Goal: Task Accomplishment & Management: Complete application form

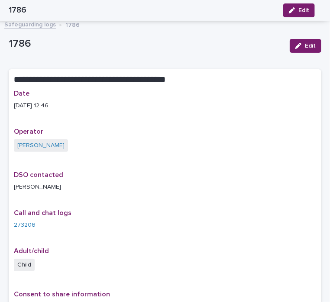
scroll to position [83, 0]
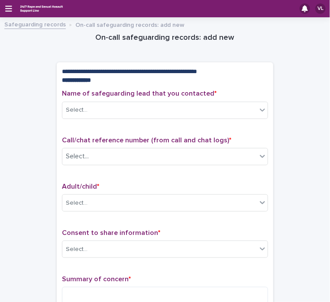
click at [4, 8] on div "VL" at bounding box center [165, 8] width 330 height 17
click at [8, 8] on icon "button" at bounding box center [8, 9] width 7 height 6
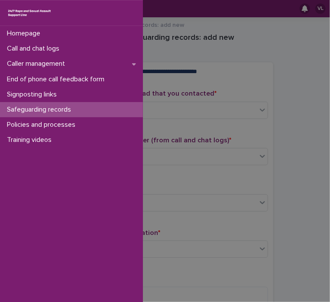
click at [100, 216] on div "Homepage Call and chat logs Caller management End of phone call feedback form S…" at bounding box center [71, 164] width 143 height 276
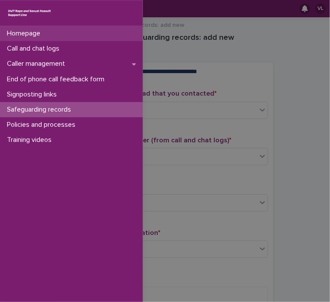
click at [52, 35] on div "Homepage" at bounding box center [71, 33] width 143 height 15
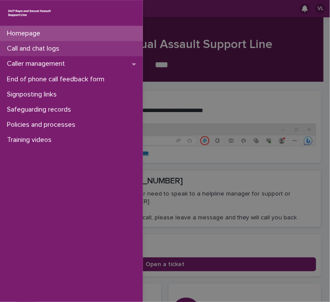
click at [49, 52] on p "Call and chat logs" at bounding box center [34, 49] width 63 height 8
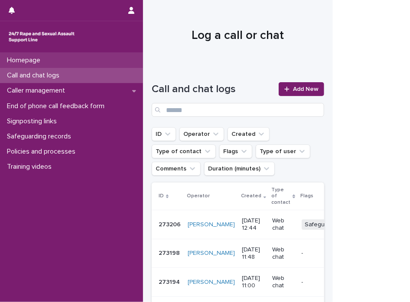
click at [52, 58] on div "Homepage" at bounding box center [71, 60] width 143 height 15
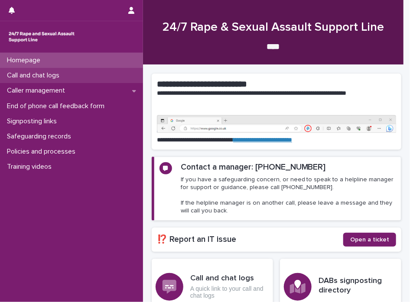
click at [49, 78] on p "Call and chat logs" at bounding box center [34, 75] width 63 height 8
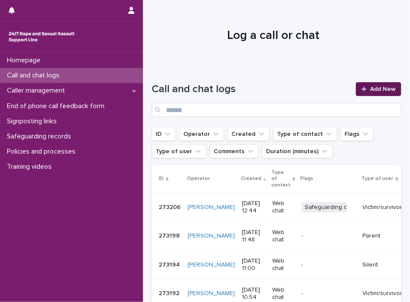
click at [330, 91] on icon at bounding box center [363, 89] width 5 height 6
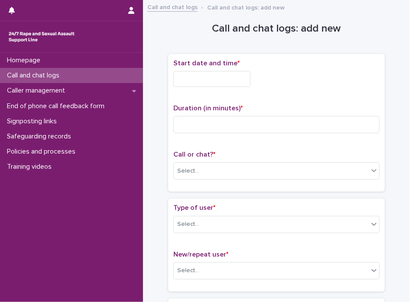
drag, startPoint x: 221, startPoint y: 80, endPoint x: 209, endPoint y: 89, distance: 15.2
click at [221, 80] on input "text" at bounding box center [211, 79] width 77 height 16
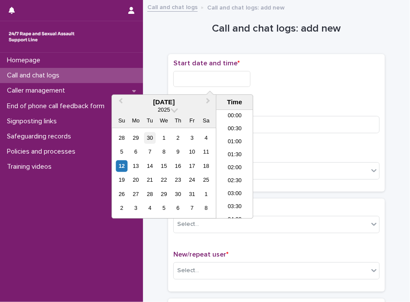
scroll to position [303, 0]
click at [125, 164] on div "12" at bounding box center [122, 166] width 12 height 12
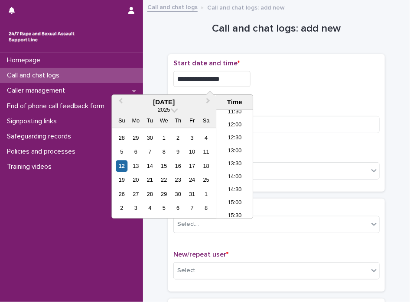
drag, startPoint x: 206, startPoint y: 76, endPoint x: 279, endPoint y: 77, distance: 72.8
click at [279, 77] on div "**********" at bounding box center [276, 79] width 206 height 16
type input "**********"
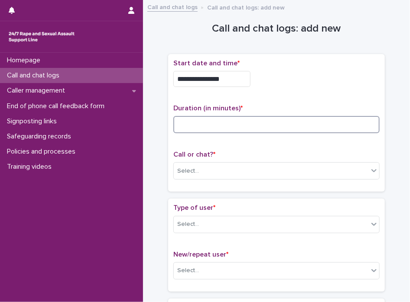
click at [330, 126] on input at bounding box center [276, 124] width 206 height 17
type input "*"
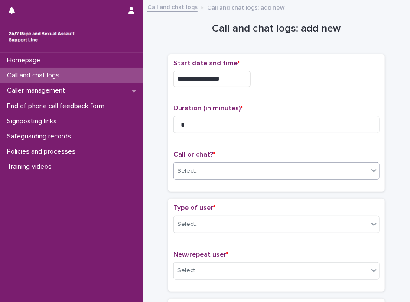
click at [330, 172] on icon at bounding box center [374, 170] width 9 height 9
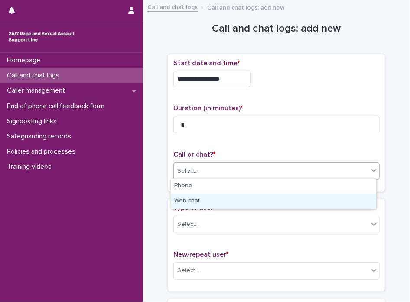
click at [330, 199] on div "Web chat" at bounding box center [273, 201] width 205 height 15
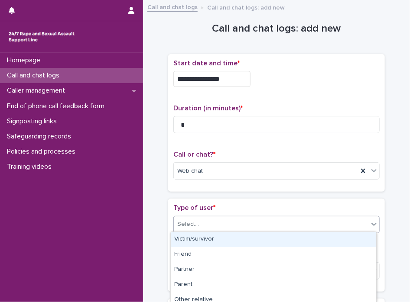
click at [330, 225] on icon at bounding box center [374, 224] width 9 height 9
click at [324, 246] on div "Victim/survivor" at bounding box center [273, 239] width 205 height 15
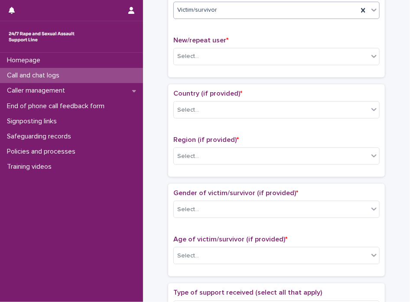
scroll to position [232, 0]
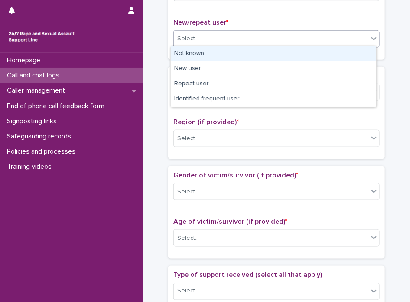
click at [330, 41] on div at bounding box center [374, 39] width 10 height 16
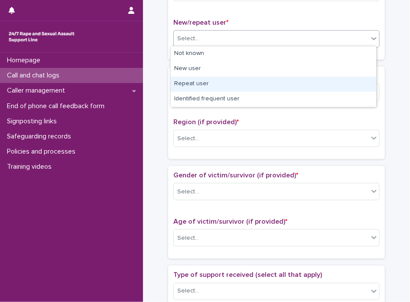
click at [329, 90] on div "Repeat user" at bounding box center [273, 84] width 205 height 15
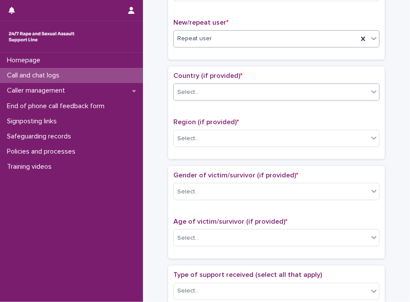
click at [330, 90] on div "Select..." at bounding box center [271, 92] width 195 height 14
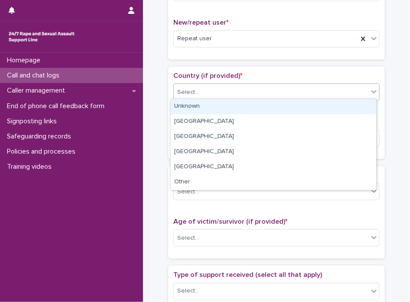
click at [330, 107] on div "Unknown" at bounding box center [273, 106] width 205 height 15
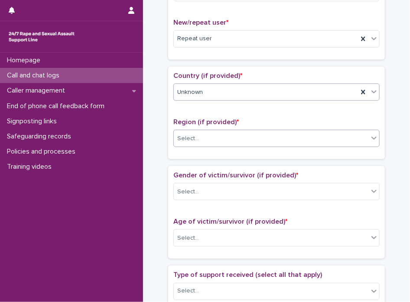
click at [330, 136] on div "Select..." at bounding box center [271, 139] width 195 height 14
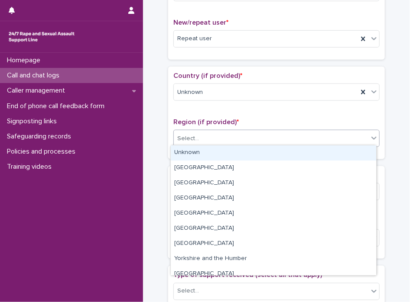
click at [330, 153] on div "Unknown" at bounding box center [273, 153] width 205 height 15
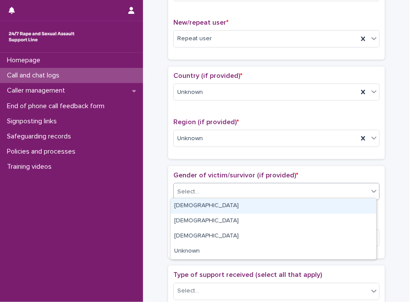
click at [330, 193] on div "Select..." at bounding box center [271, 192] width 195 height 14
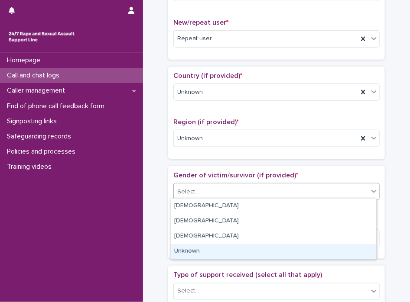
click at [330, 249] on div "Unknown" at bounding box center [273, 251] width 205 height 15
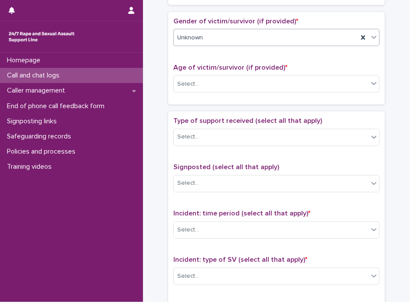
scroll to position [397, 0]
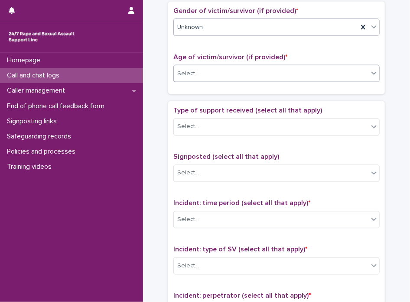
click at [330, 69] on div "Select..." at bounding box center [271, 74] width 195 height 14
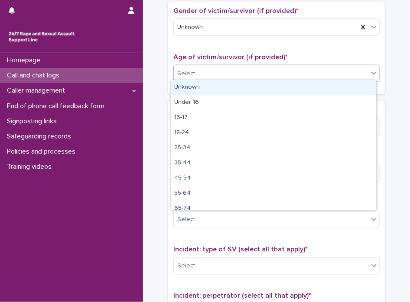
click at [330, 85] on div "Unknown" at bounding box center [273, 87] width 205 height 15
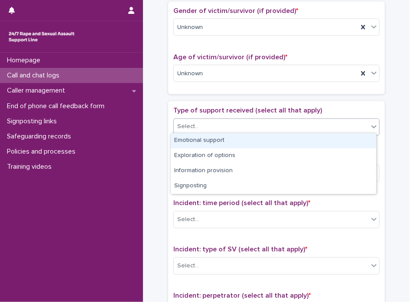
click at [330, 124] on div "Select..." at bounding box center [271, 127] width 195 height 14
click at [330, 142] on div "Emotional support" at bounding box center [273, 140] width 205 height 15
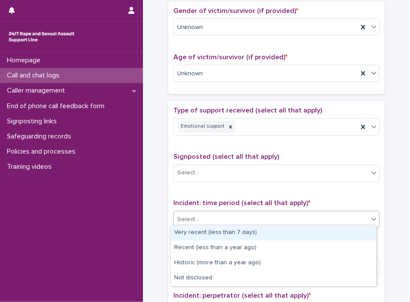
click at [330, 219] on icon at bounding box center [374, 219] width 9 height 9
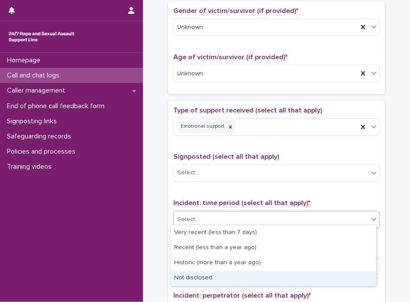
click at [330, 274] on div "Not disclosed" at bounding box center [273, 278] width 205 height 15
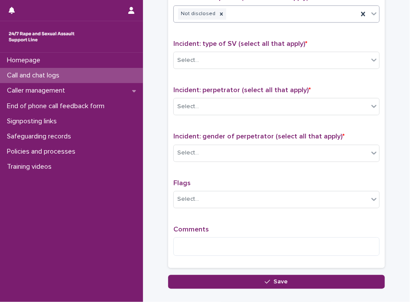
scroll to position [606, 0]
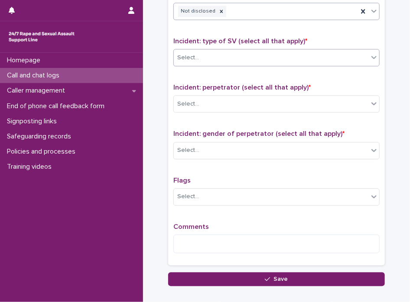
click at [330, 58] on icon at bounding box center [374, 57] width 9 height 9
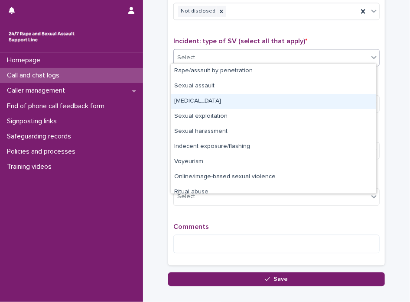
drag, startPoint x: 373, startPoint y: 124, endPoint x: 380, endPoint y: 167, distance: 43.5
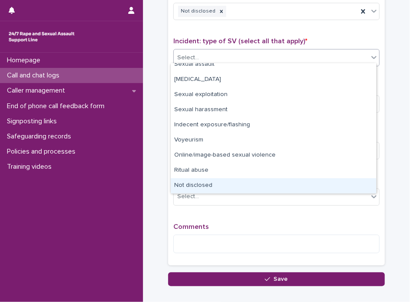
click at [330, 184] on div "Not disclosed" at bounding box center [273, 185] width 205 height 15
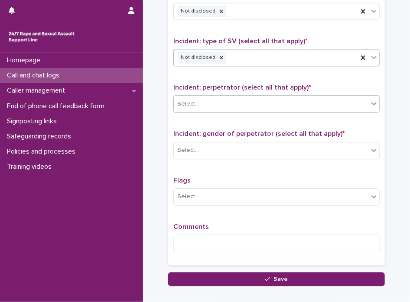
click at [330, 104] on div at bounding box center [374, 104] width 10 height 16
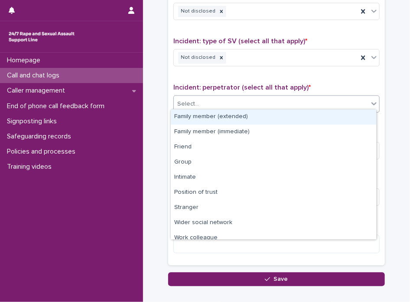
scroll to position [36, 0]
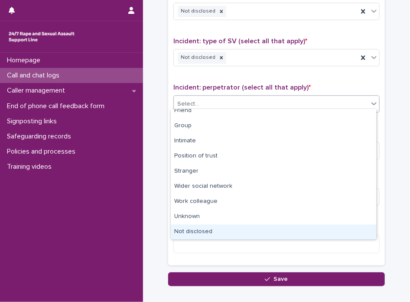
click at [330, 238] on div "Not disclosed" at bounding box center [273, 232] width 205 height 15
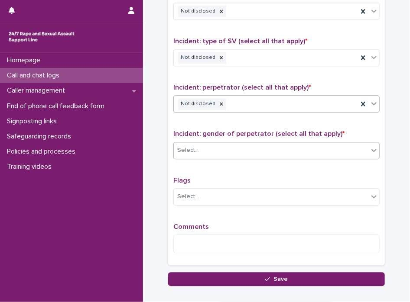
click at [330, 150] on icon at bounding box center [374, 150] width 9 height 9
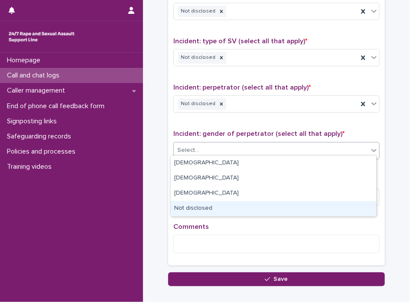
click at [330, 210] on div "Not disclosed" at bounding box center [273, 208] width 205 height 15
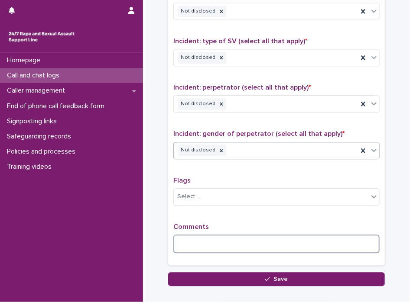
click at [315, 238] on textarea at bounding box center [276, 244] width 206 height 19
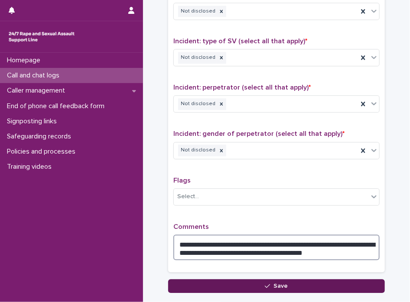
type textarea "**********"
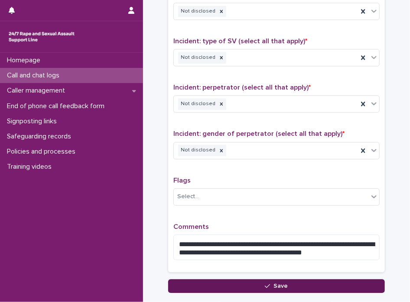
click at [285, 285] on button "Save" at bounding box center [276, 286] width 217 height 14
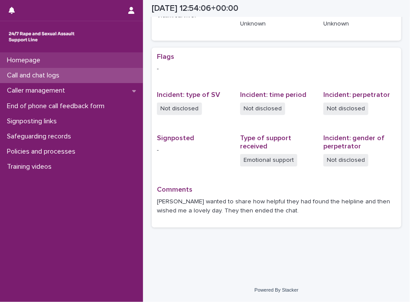
click at [21, 56] on p "Homepage" at bounding box center [25, 60] width 44 height 8
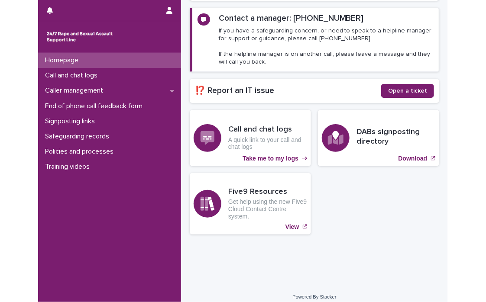
scroll to position [126, 0]
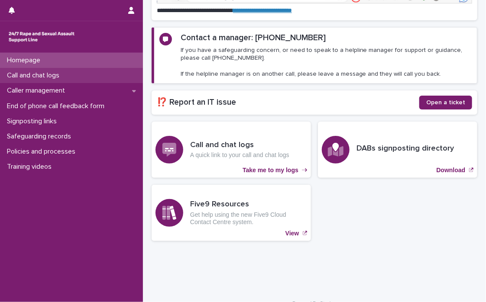
click at [53, 76] on p "Call and chat logs" at bounding box center [34, 75] width 63 height 8
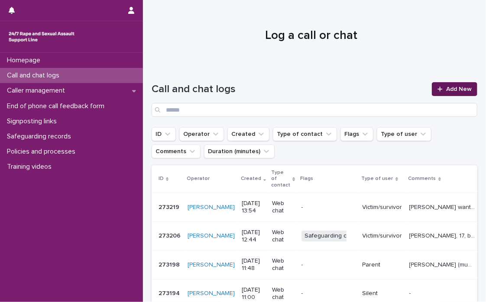
click at [330, 92] on link "Add New" at bounding box center [454, 89] width 45 height 14
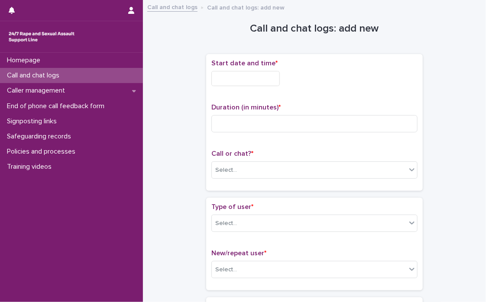
click at [237, 80] on input "text" at bounding box center [245, 78] width 68 height 15
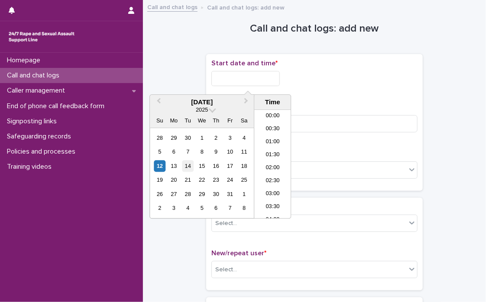
scroll to position [316, 0]
click at [161, 165] on div "12" at bounding box center [160, 166] width 12 height 12
drag, startPoint x: 244, startPoint y: 78, endPoint x: 338, endPoint y: 77, distance: 93.6
click at [330, 77] on div "**********" at bounding box center [314, 78] width 206 height 15
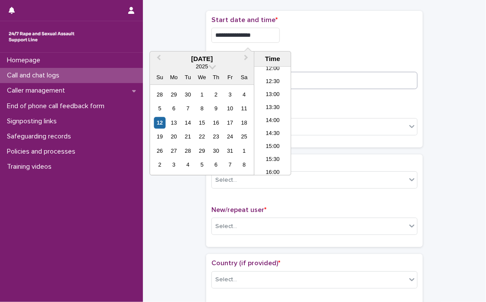
type input "**********"
click at [330, 87] on input at bounding box center [314, 80] width 206 height 17
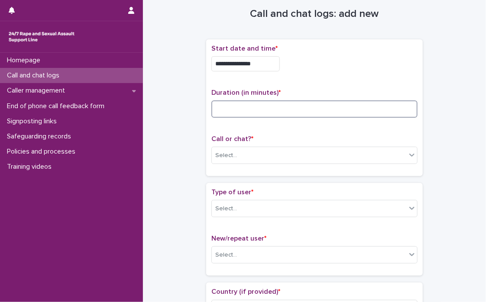
scroll to position [0, 0]
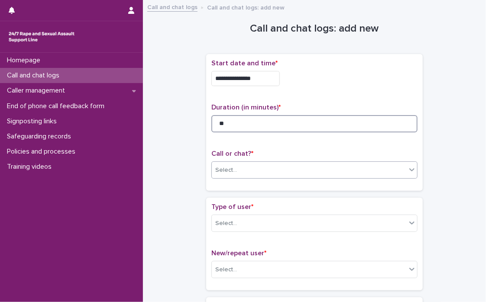
type input "**"
click at [330, 169] on icon at bounding box center [412, 169] width 9 height 9
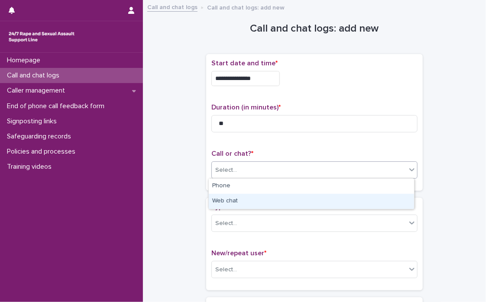
click at [330, 204] on div "Web chat" at bounding box center [311, 201] width 205 height 15
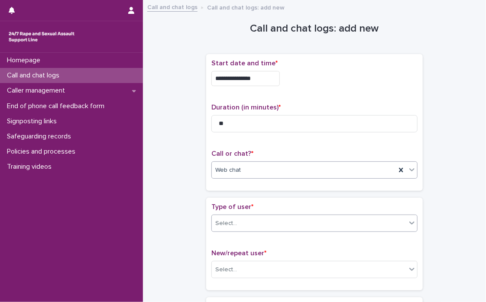
click at [330, 224] on icon at bounding box center [412, 223] width 9 height 9
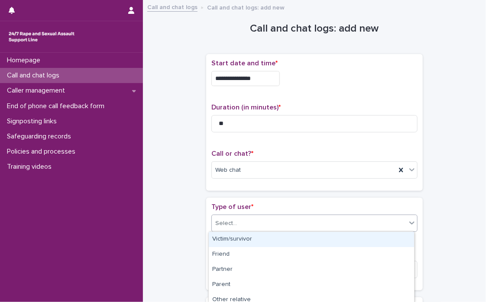
scroll to position [156, 0]
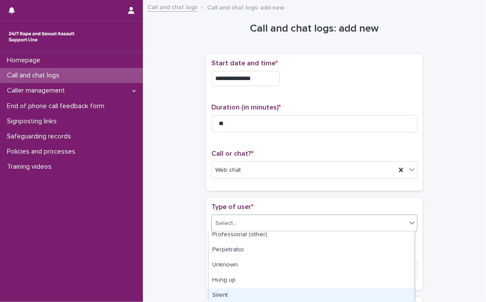
drag, startPoint x: 385, startPoint y: 281, endPoint x: 385, endPoint y: 287, distance: 6.1
click at [330, 292] on div "Silent" at bounding box center [311, 296] width 205 height 15
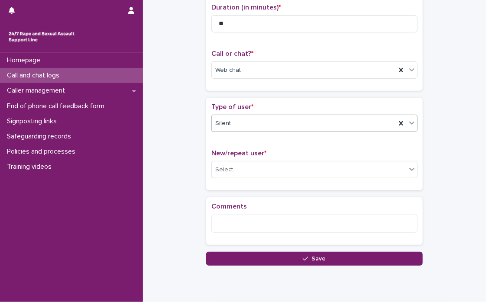
scroll to position [127, 0]
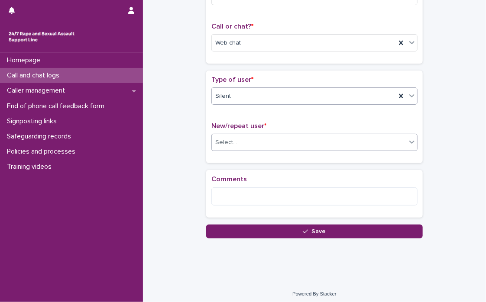
click at [330, 141] on icon at bounding box center [412, 142] width 9 height 9
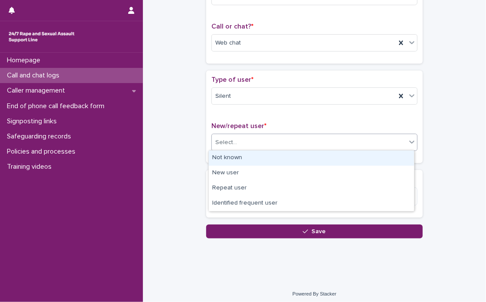
click at [330, 161] on div "Not known" at bounding box center [311, 158] width 205 height 15
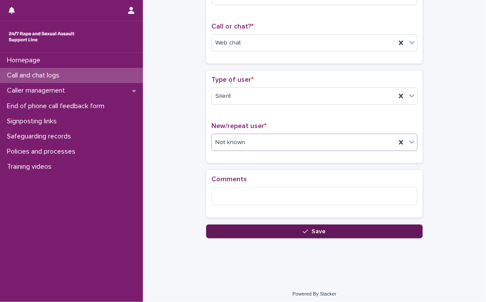
click at [330, 233] on button "Save" at bounding box center [314, 232] width 217 height 14
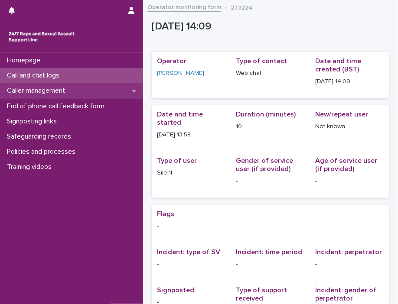
click at [47, 97] on div "Caller management" at bounding box center [71, 90] width 143 height 15
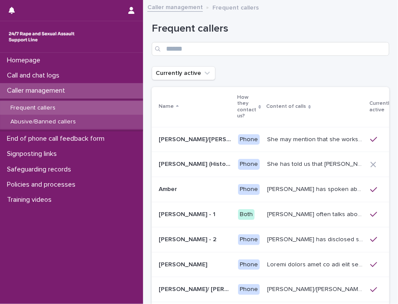
click at [44, 125] on p "Abusive/Banned callers" at bounding box center [42, 121] width 79 height 7
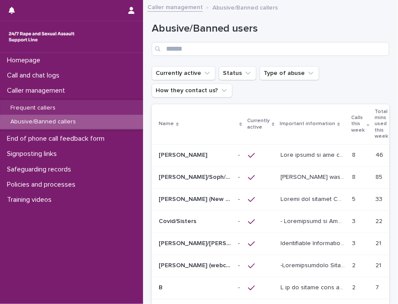
click at [198, 180] on p "[PERSON_NAME]/Soph/[PERSON_NAME]/[PERSON_NAME]/Scarlet/[PERSON_NAME] - Banned/W…" at bounding box center [196, 176] width 74 height 9
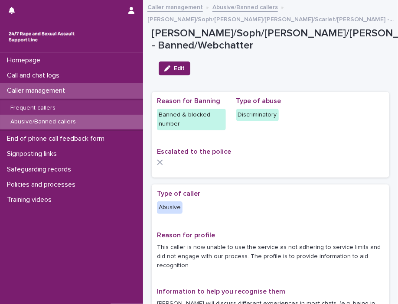
click at [51, 52] on div at bounding box center [71, 52] width 143 height 0
click at [50, 122] on p "Abusive/Banned callers" at bounding box center [42, 121] width 79 height 7
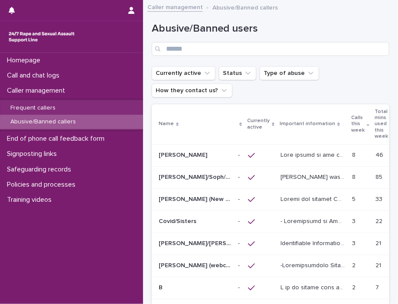
click at [188, 178] on p "[PERSON_NAME]/Soph/[PERSON_NAME]/[PERSON_NAME]/Scarlet/[PERSON_NAME] - Banned/W…" at bounding box center [196, 176] width 74 height 9
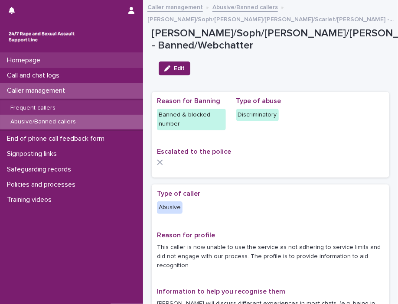
click at [45, 64] on p "Homepage" at bounding box center [25, 60] width 44 height 8
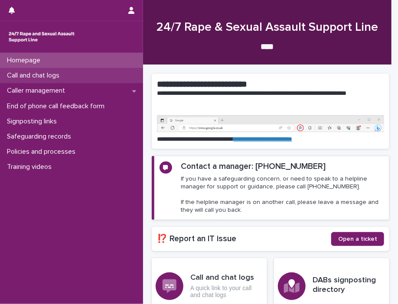
click at [52, 75] on p "Call and chat logs" at bounding box center [34, 75] width 63 height 8
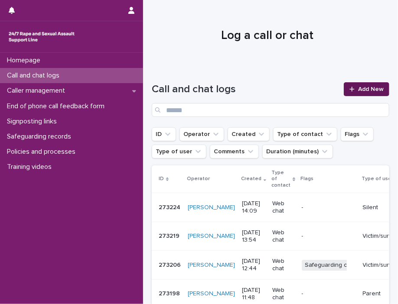
click at [330, 89] on span "Add New" at bounding box center [371, 89] width 26 height 6
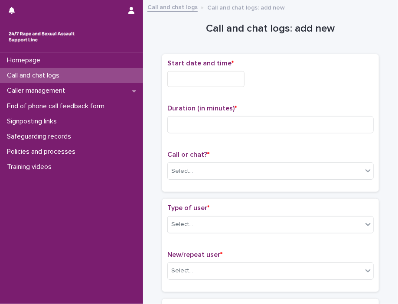
click at [168, 74] on input "text" at bounding box center [205, 79] width 77 height 16
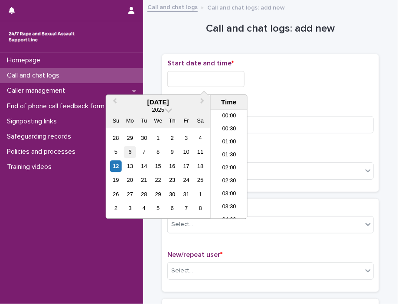
scroll to position [316, 0]
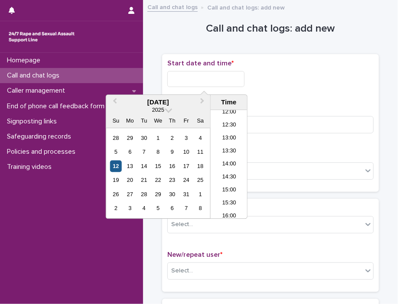
click at [114, 170] on div "12" at bounding box center [116, 166] width 12 height 12
drag, startPoint x: 200, startPoint y: 77, endPoint x: 358, endPoint y: 57, distance: 159.4
click at [330, 57] on div "**********" at bounding box center [270, 123] width 217 height 138
type input "**********"
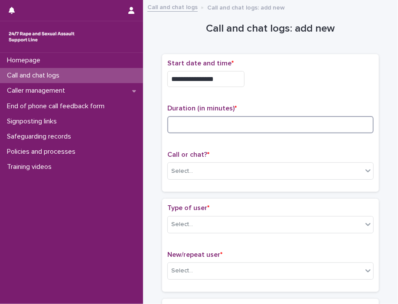
drag, startPoint x: 324, startPoint y: 120, endPoint x: 309, endPoint y: 121, distance: 14.8
click at [309, 121] on input at bounding box center [270, 124] width 206 height 17
type input "**"
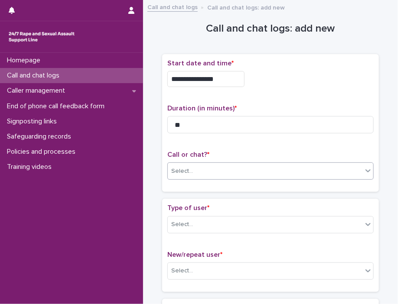
click at [330, 171] on div "Select..." at bounding box center [265, 171] width 195 height 14
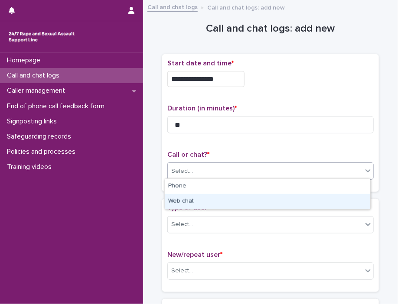
click at [324, 197] on div "Web chat" at bounding box center [267, 201] width 205 height 15
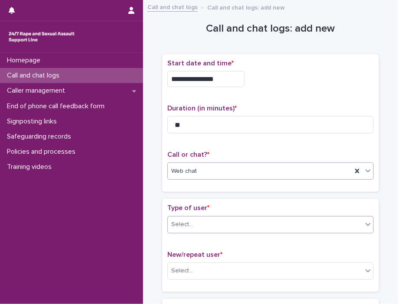
click at [330, 225] on icon at bounding box center [367, 224] width 9 height 9
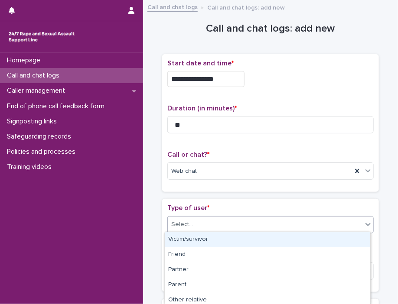
click at [330, 243] on div "Victim/survivor" at bounding box center [267, 239] width 205 height 15
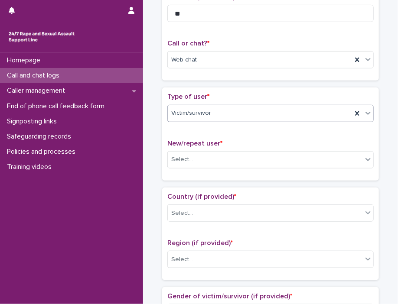
scroll to position [187, 0]
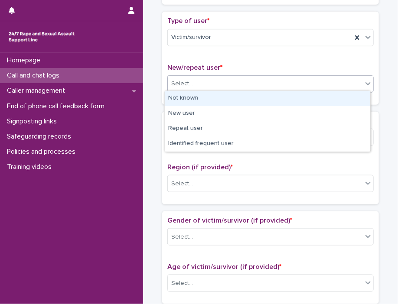
click at [330, 81] on icon at bounding box center [367, 83] width 9 height 9
click at [330, 91] on div "Not known" at bounding box center [267, 98] width 205 height 15
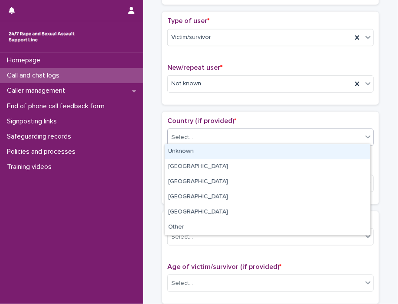
click at [330, 141] on div at bounding box center [368, 137] width 10 height 16
click at [330, 149] on div "Unknown" at bounding box center [267, 151] width 205 height 15
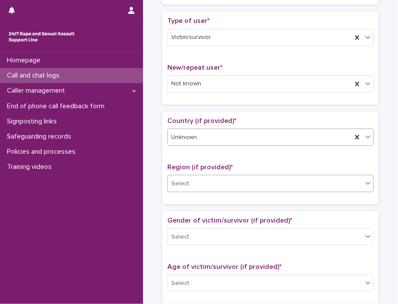
click at [330, 182] on span at bounding box center [362, 184] width 0 height 10
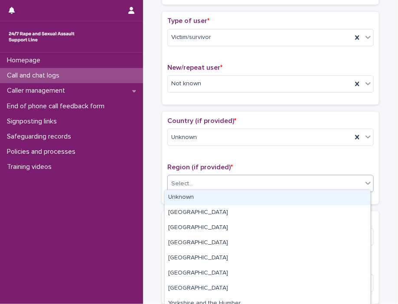
click at [330, 200] on div "Unknown" at bounding box center [267, 197] width 205 height 15
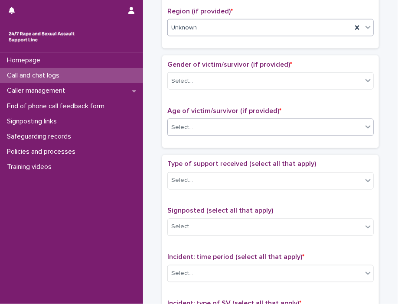
scroll to position [344, 0]
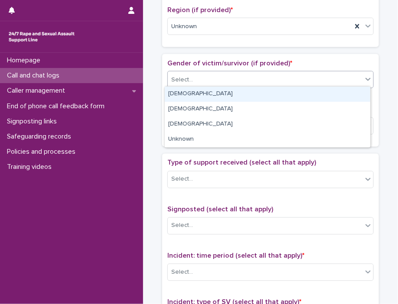
click at [330, 73] on div "Select..." at bounding box center [265, 80] width 195 height 14
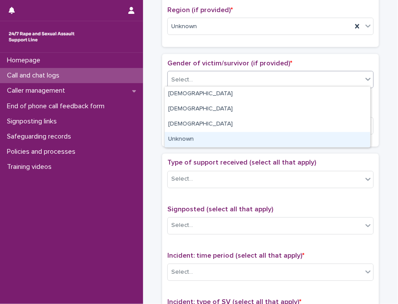
click at [330, 136] on div "Unknown" at bounding box center [267, 139] width 205 height 15
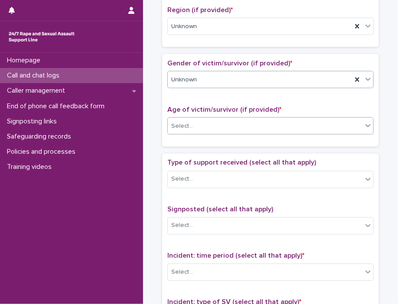
click at [330, 122] on div "Select..." at bounding box center [265, 126] width 195 height 14
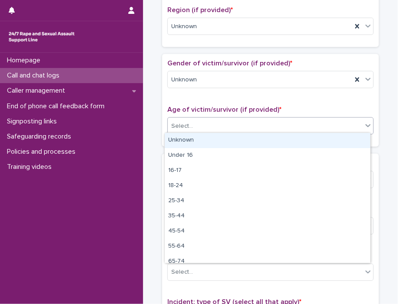
click at [330, 139] on div "Unknown" at bounding box center [267, 140] width 205 height 15
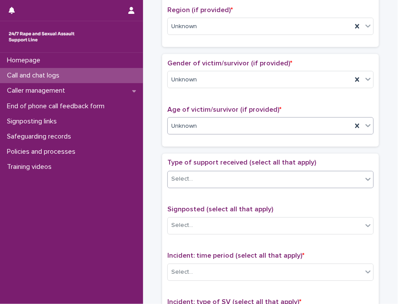
click at [330, 180] on div "Select..." at bounding box center [265, 179] width 195 height 14
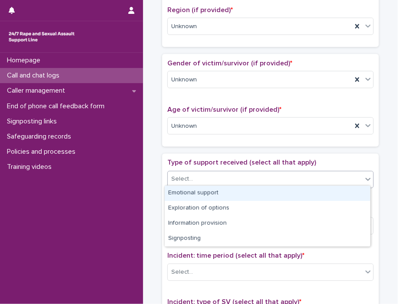
click at [330, 191] on div "Emotional support" at bounding box center [267, 193] width 205 height 15
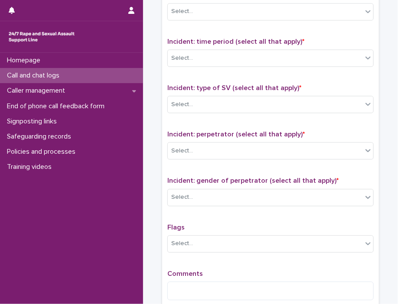
scroll to position [560, 0]
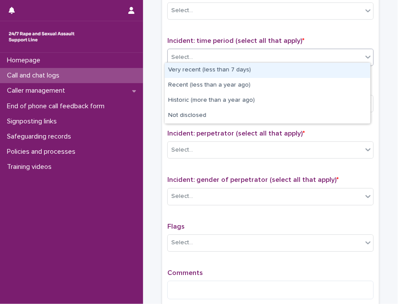
click at [330, 55] on div "Select..." at bounding box center [265, 57] width 195 height 14
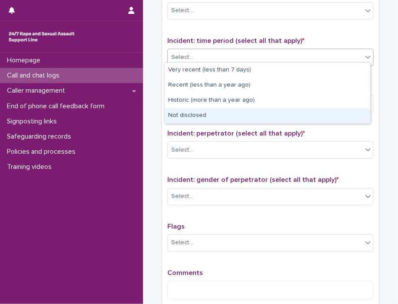
click at [330, 117] on div "Not disclosed" at bounding box center [267, 115] width 205 height 15
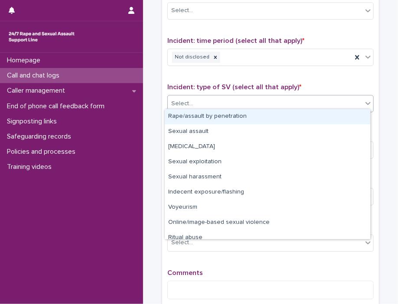
click at [330, 101] on icon at bounding box center [367, 103] width 9 height 9
click at [321, 115] on div "Rape/assault by penetration" at bounding box center [267, 116] width 205 height 15
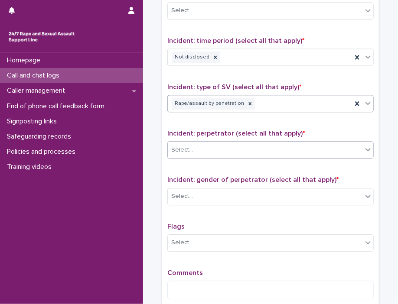
click at [330, 146] on icon at bounding box center [367, 149] width 9 height 9
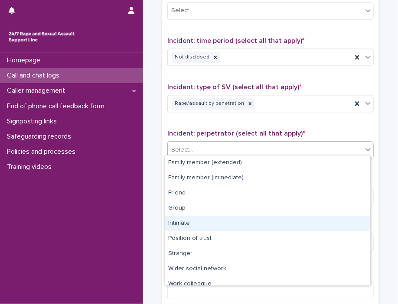
click at [330, 217] on div "Intimate" at bounding box center [267, 223] width 205 height 15
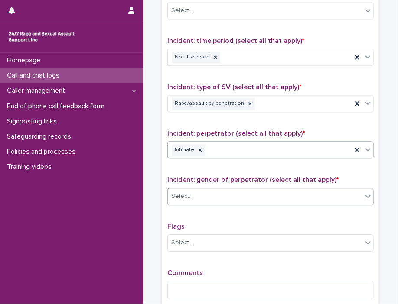
click at [330, 194] on icon at bounding box center [367, 196] width 9 height 9
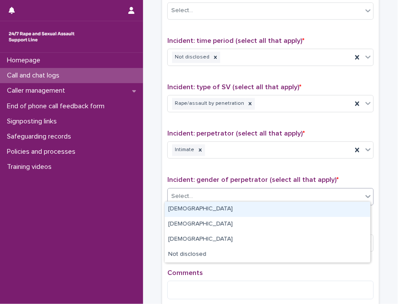
click at [330, 206] on div "[DEMOGRAPHIC_DATA]" at bounding box center [267, 209] width 205 height 15
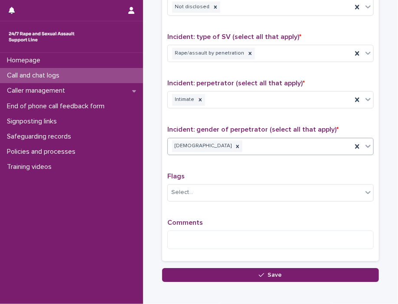
scroll to position [616, 0]
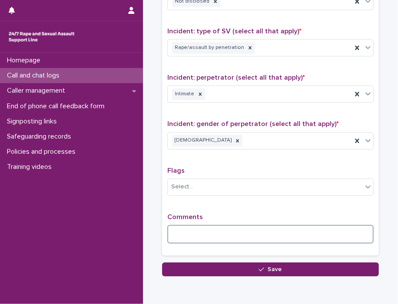
click at [281, 229] on textarea at bounding box center [270, 234] width 206 height 19
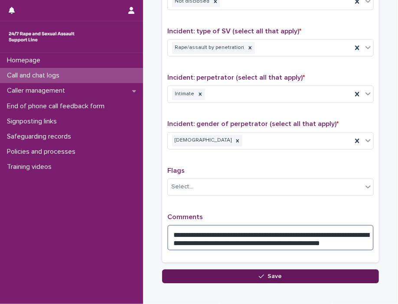
type textarea "**********"
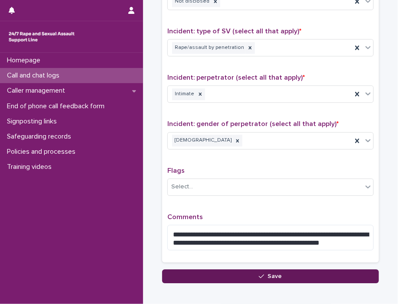
click at [240, 270] on button "Save" at bounding box center [270, 276] width 217 height 14
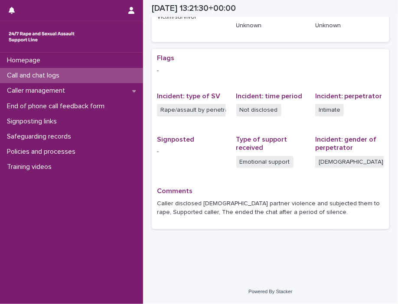
scroll to position [156, 0]
click at [31, 56] on p "Homepage" at bounding box center [25, 60] width 44 height 8
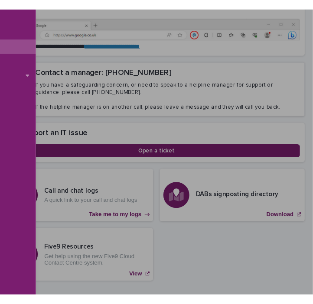
scroll to position [142, 0]
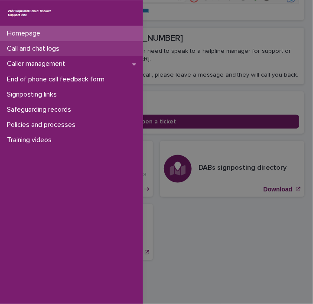
click at [23, 47] on p "Call and chat logs" at bounding box center [34, 49] width 63 height 8
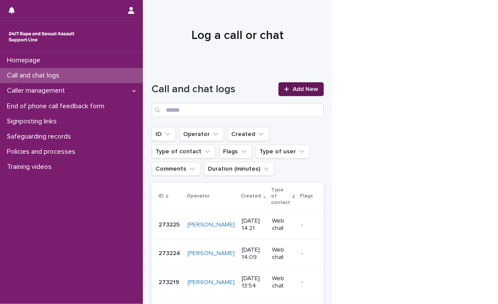
click at [289, 88] on icon at bounding box center [286, 89] width 5 height 6
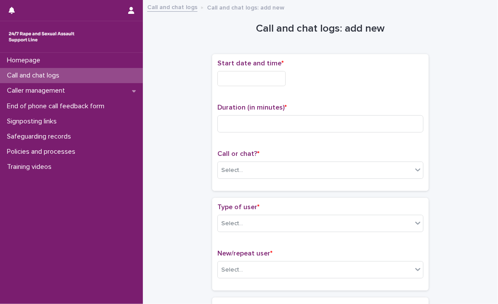
click at [224, 80] on input "text" at bounding box center [251, 78] width 68 height 15
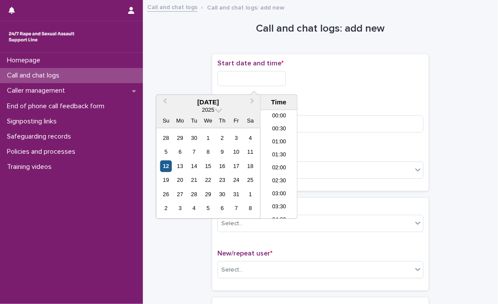
scroll to position [316, 0]
click at [165, 168] on div "12" at bounding box center [166, 166] width 12 height 12
drag, startPoint x: 251, startPoint y: 75, endPoint x: 415, endPoint y: 89, distance: 164.8
click at [330, 89] on div "**********" at bounding box center [320, 76] width 206 height 34
type input "**********"
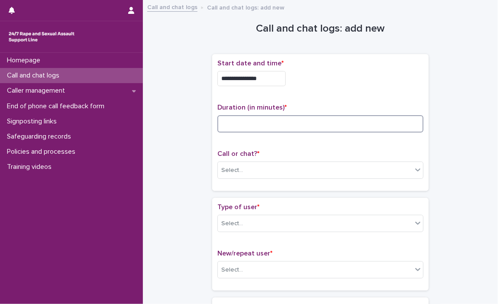
click at [330, 120] on input at bounding box center [320, 123] width 206 height 17
type input "*"
click at [330, 164] on div at bounding box center [418, 170] width 10 height 16
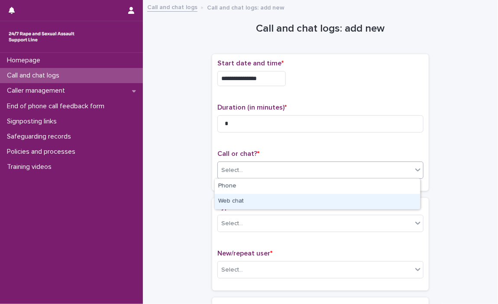
click at [330, 195] on div "Web chat" at bounding box center [317, 201] width 205 height 15
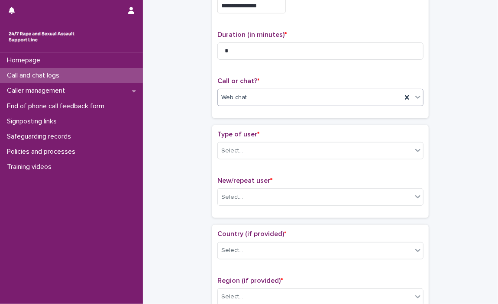
scroll to position [138, 0]
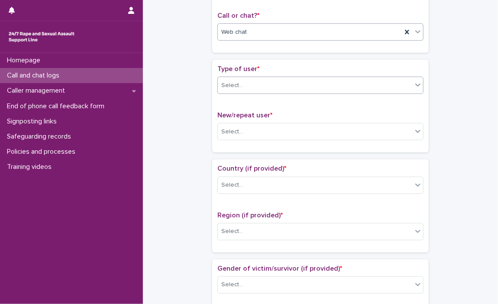
click at [330, 82] on icon at bounding box center [418, 85] width 9 height 9
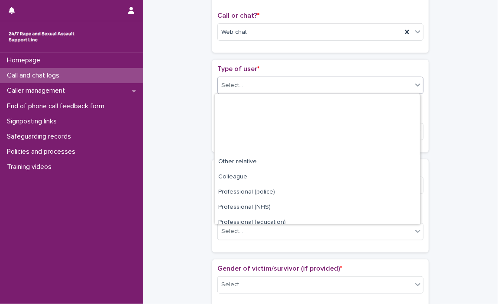
scroll to position [97, 0]
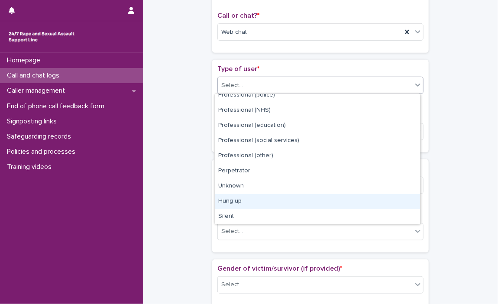
click at [330, 203] on div "Hung up" at bounding box center [317, 201] width 205 height 15
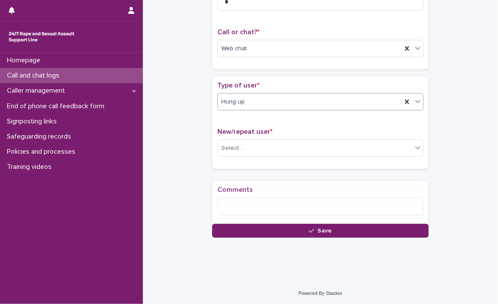
scroll to position [129, 0]
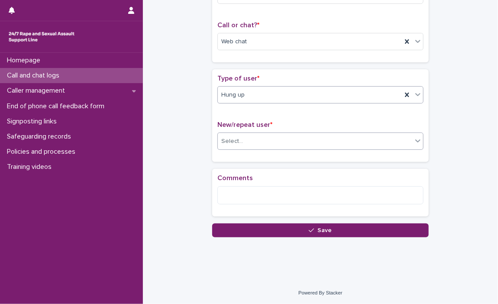
click at [330, 145] on div at bounding box center [418, 141] width 10 height 16
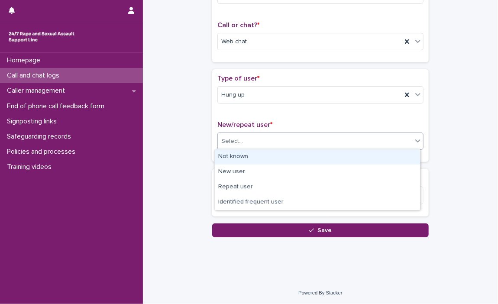
click at [330, 157] on div "Not known" at bounding box center [317, 156] width 205 height 15
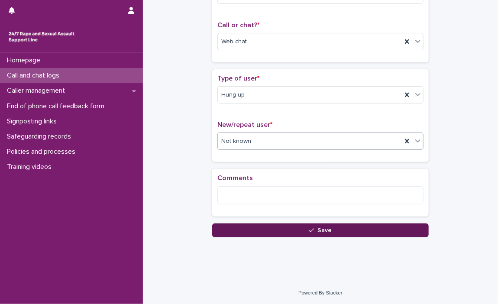
click at [330, 230] on button "Save" at bounding box center [320, 231] width 217 height 14
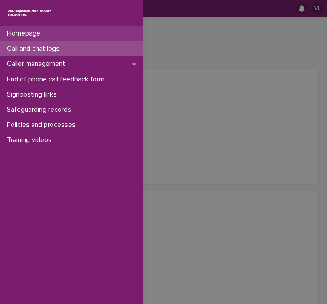
click at [19, 31] on p "Homepage" at bounding box center [25, 33] width 44 height 8
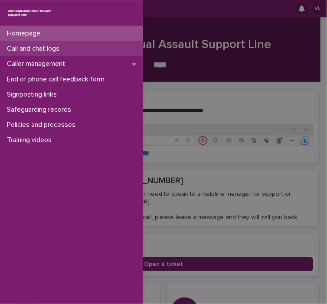
click at [23, 48] on p "Call and chat logs" at bounding box center [34, 49] width 63 height 8
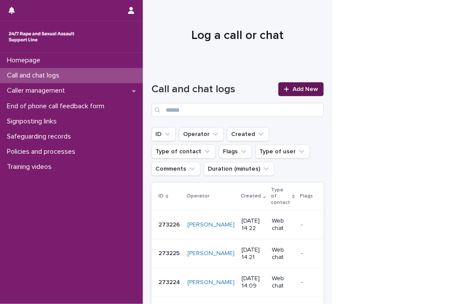
click at [308, 89] on span "Add New" at bounding box center [306, 89] width 26 height 6
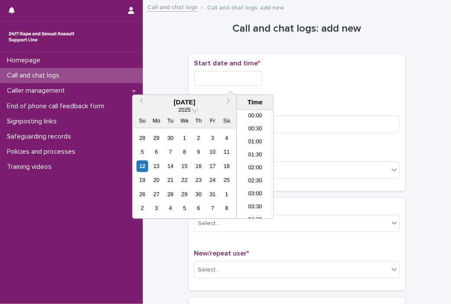
click at [194, 74] on input "text" at bounding box center [228, 78] width 68 height 15
click at [144, 169] on div "12" at bounding box center [142, 166] width 12 height 12
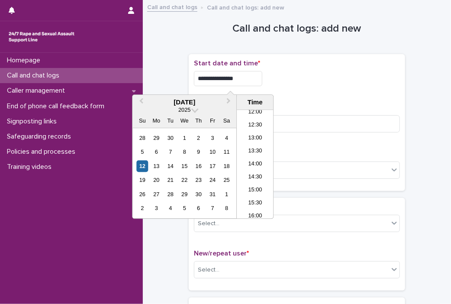
drag, startPoint x: 227, startPoint y: 76, endPoint x: 420, endPoint y: 98, distance: 194.0
type input "**********"
click at [330, 129] on input at bounding box center [297, 123] width 206 height 17
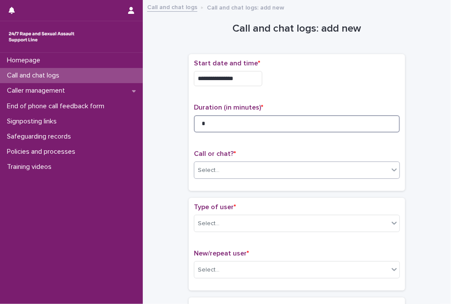
type input "*"
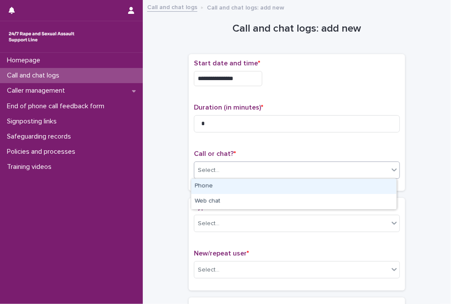
click at [330, 171] on icon at bounding box center [394, 169] width 9 height 9
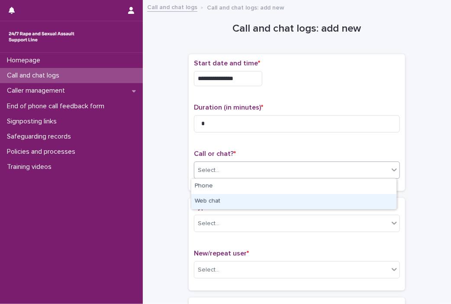
click at [330, 201] on div "Web chat" at bounding box center [293, 201] width 205 height 15
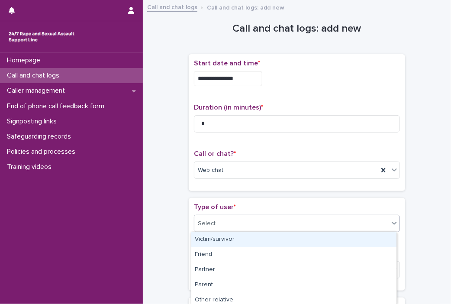
click at [330, 223] on icon at bounding box center [394, 223] width 9 height 9
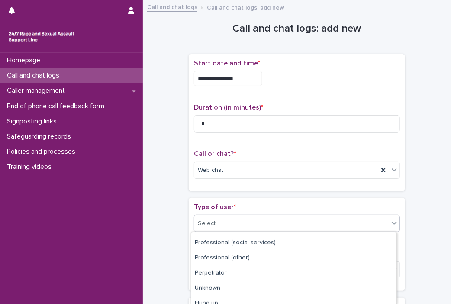
scroll to position [154, 0]
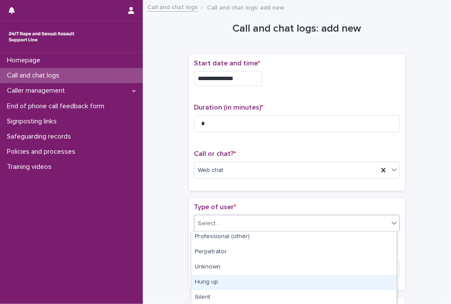
click at [330, 281] on div "Hung up" at bounding box center [293, 282] width 205 height 15
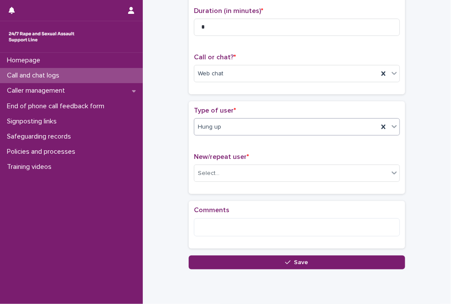
scroll to position [129, 0]
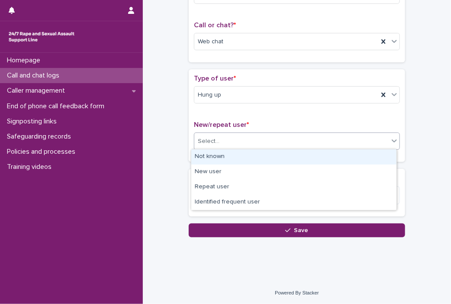
click at [330, 140] on div "Select..." at bounding box center [292, 141] width 195 height 14
click at [308, 157] on div "Not known" at bounding box center [293, 156] width 205 height 15
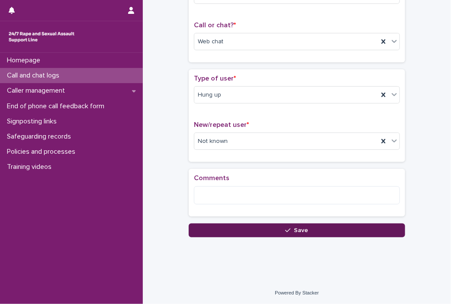
click at [323, 229] on button "Save" at bounding box center [297, 231] width 217 height 14
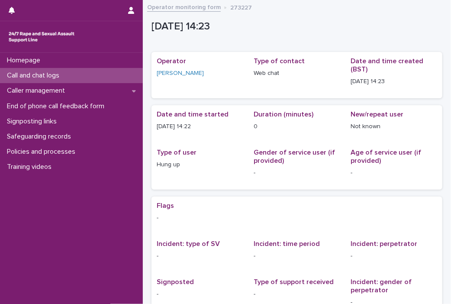
click at [20, 74] on p "Call and chat logs" at bounding box center [34, 75] width 63 height 8
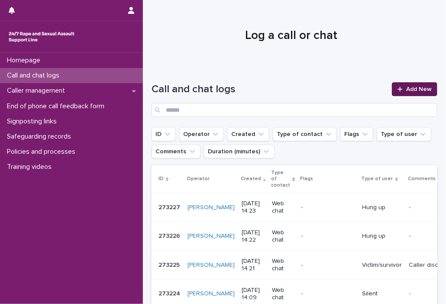
click at [330, 89] on div at bounding box center [402, 89] width 9 height 6
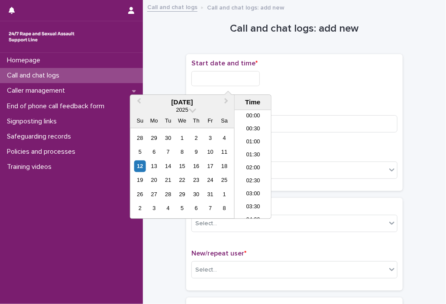
click at [209, 79] on input "text" at bounding box center [225, 78] width 68 height 15
click at [133, 164] on div "12 13 14 15 16 17 18" at bounding box center [182, 166] width 98 height 14
click at [139, 160] on div "12" at bounding box center [140, 166] width 12 height 12
drag, startPoint x: 225, startPoint y: 75, endPoint x: 303, endPoint y: 80, distance: 78.6
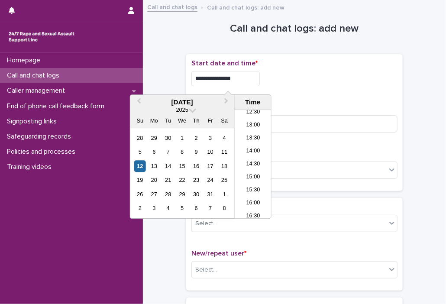
click at [303, 80] on div "**********" at bounding box center [294, 78] width 206 height 15
type input "**********"
click at [322, 119] on input at bounding box center [294, 123] width 206 height 17
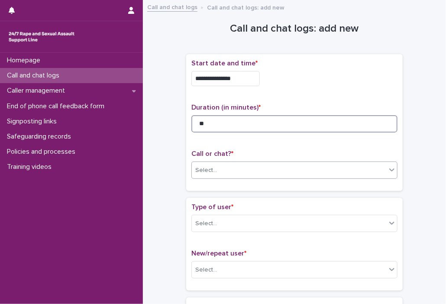
type input "**"
click at [330, 170] on icon at bounding box center [392, 169] width 9 height 9
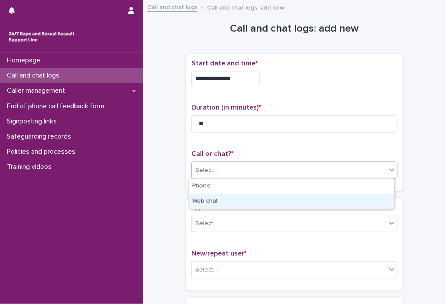
click at [330, 200] on div "Web chat" at bounding box center [291, 201] width 205 height 15
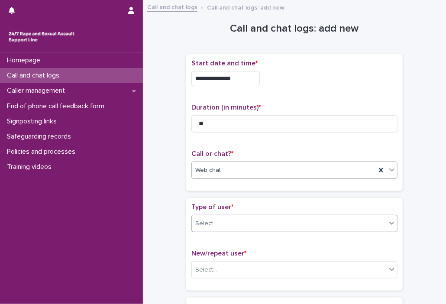
click at [330, 220] on div "Select..." at bounding box center [289, 224] width 195 height 14
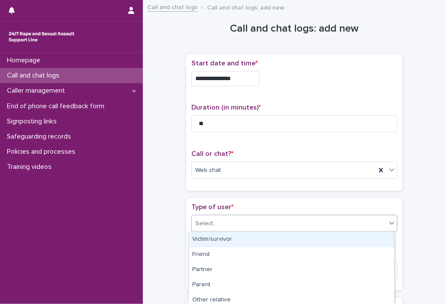
click at [330, 245] on div "Victim/survivor" at bounding box center [291, 239] width 205 height 15
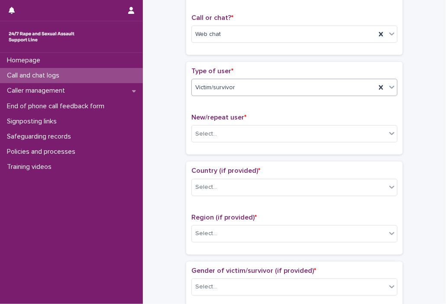
scroll to position [199, 0]
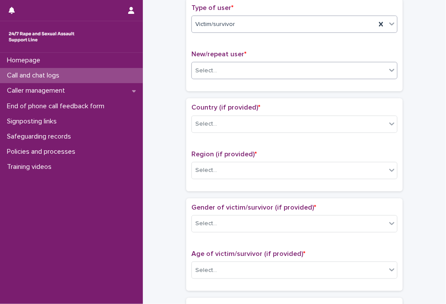
click at [330, 72] on icon at bounding box center [392, 70] width 9 height 9
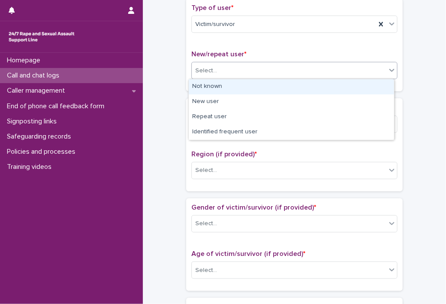
click at [330, 88] on div "Not known" at bounding box center [291, 86] width 205 height 15
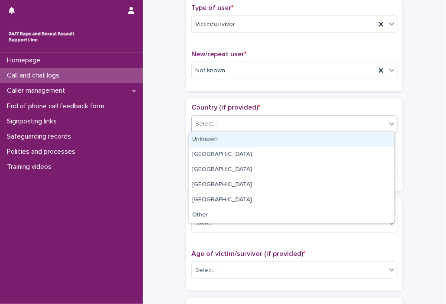
click at [330, 126] on div "Select..." at bounding box center [289, 124] width 195 height 14
click at [330, 136] on div "Unknown" at bounding box center [291, 139] width 205 height 15
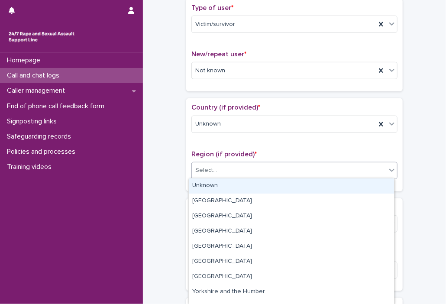
click at [330, 172] on icon at bounding box center [392, 170] width 9 height 9
click at [330, 182] on div "Unknown" at bounding box center [291, 185] width 205 height 15
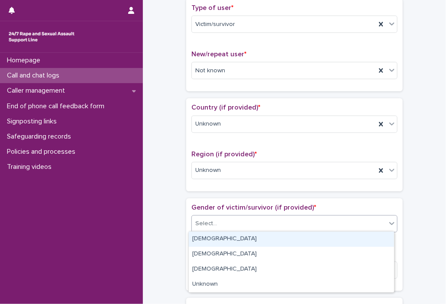
click at [330, 221] on span at bounding box center [386, 224] width 0 height 10
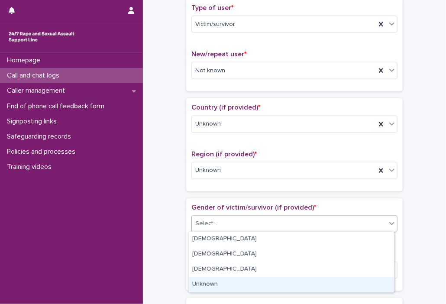
click at [330, 285] on div "Unknown" at bounding box center [291, 284] width 205 height 15
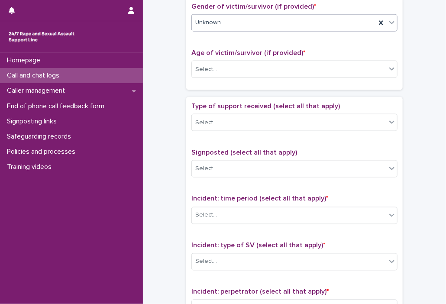
scroll to position [406, 0]
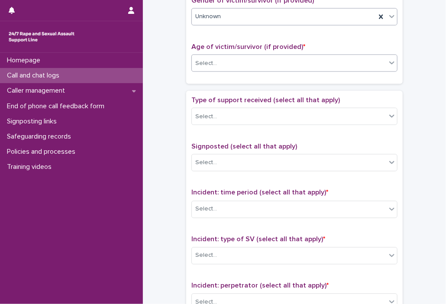
click at [330, 65] on div "Select..." at bounding box center [289, 63] width 195 height 14
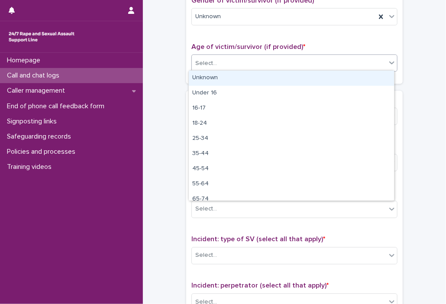
click at [330, 77] on div "Unknown" at bounding box center [291, 78] width 205 height 15
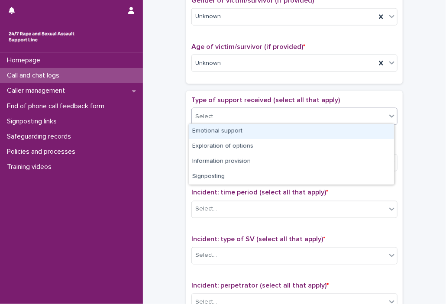
click at [330, 117] on icon at bounding box center [392, 116] width 9 height 9
click at [330, 134] on div "Emotional support" at bounding box center [291, 131] width 205 height 15
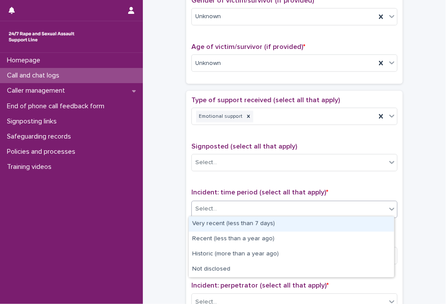
click at [330, 208] on icon at bounding box center [391, 209] width 5 height 3
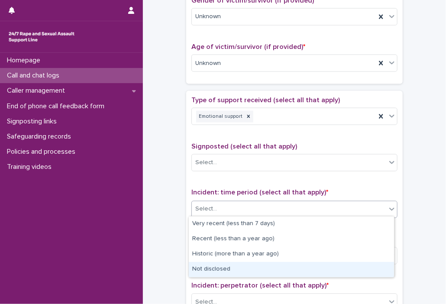
click at [330, 271] on div "Not disclosed" at bounding box center [291, 269] width 205 height 15
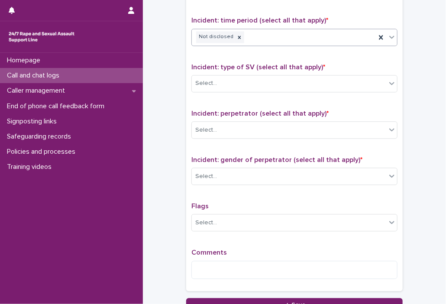
scroll to position [593, 0]
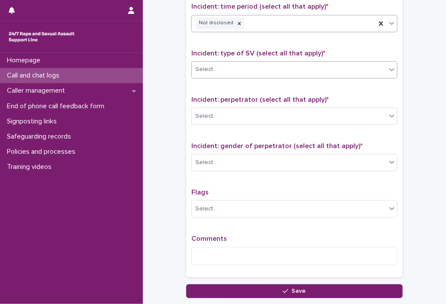
click at [330, 68] on icon at bounding box center [392, 69] width 9 height 9
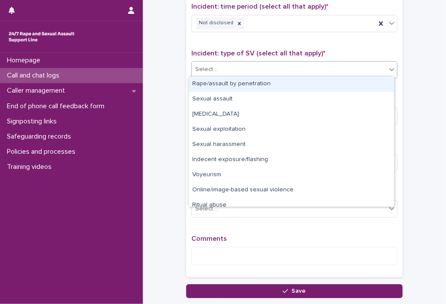
scroll to position [22, 0]
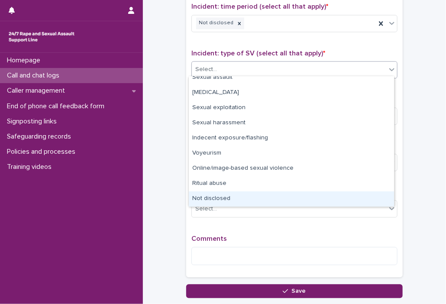
click at [330, 201] on div "Not disclosed" at bounding box center [291, 198] width 205 height 15
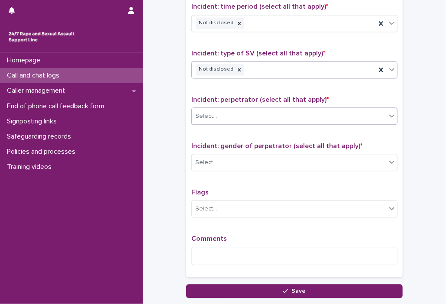
click at [330, 111] on icon at bounding box center [392, 115] width 9 height 9
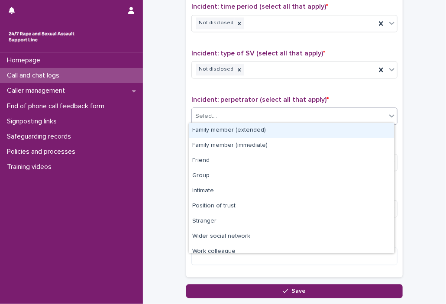
scroll to position [36, 0]
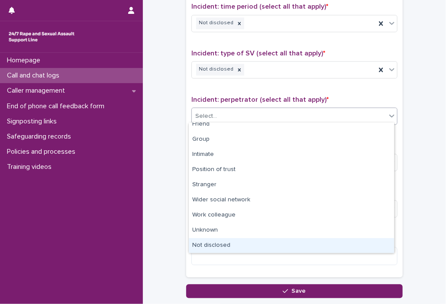
click at [330, 245] on div "Not disclosed" at bounding box center [291, 245] width 205 height 15
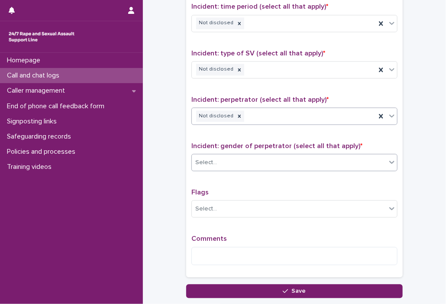
click at [330, 162] on icon at bounding box center [392, 162] width 9 height 9
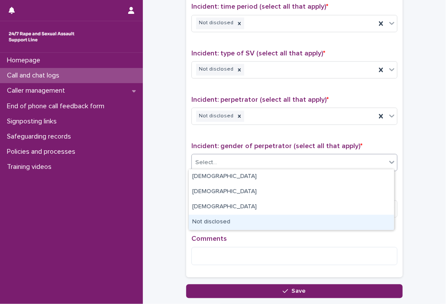
click at [330, 221] on div "Not disclosed" at bounding box center [291, 222] width 205 height 15
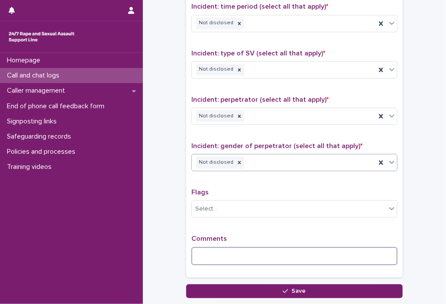
click at [330, 253] on textarea at bounding box center [294, 256] width 206 height 19
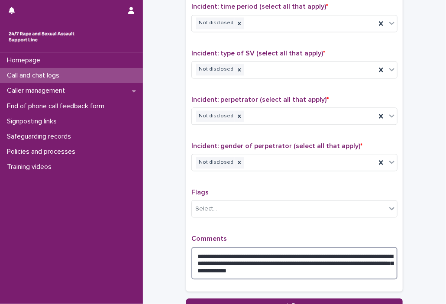
drag, startPoint x: 352, startPoint y: 261, endPoint x: 335, endPoint y: 269, distance: 19.2
click at [330, 269] on textarea "**********" at bounding box center [294, 263] width 206 height 33
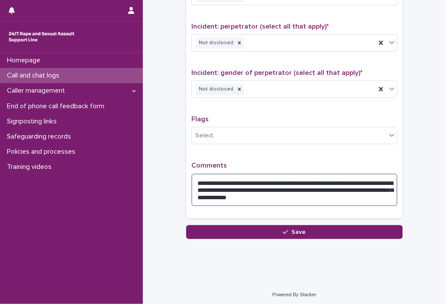
click at [211, 178] on textarea "**********" at bounding box center [294, 190] width 206 height 33
click at [194, 178] on textarea "**********" at bounding box center [294, 190] width 206 height 33
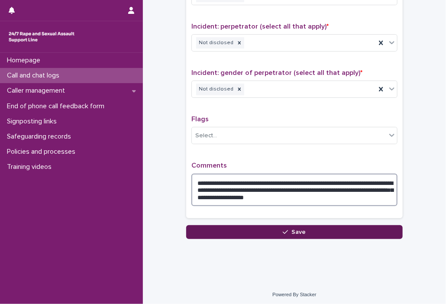
type textarea "**********"
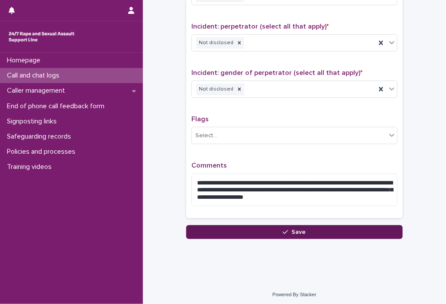
click at [285, 231] on icon "button" at bounding box center [285, 232] width 5 height 6
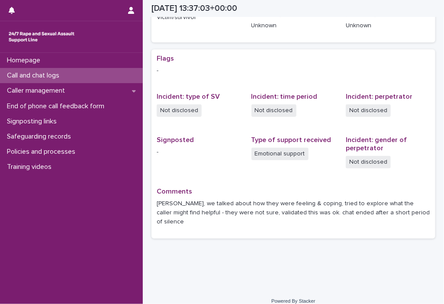
scroll to position [101, 0]
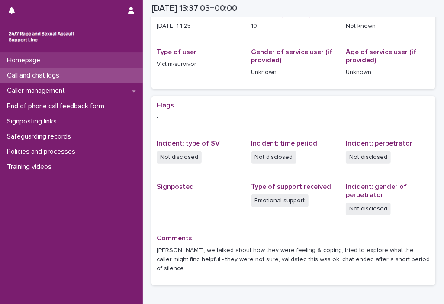
click at [37, 62] on p "Homepage" at bounding box center [25, 60] width 44 height 8
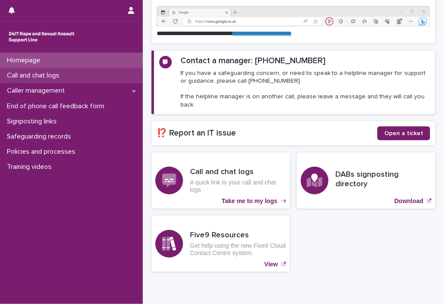
scroll to position [116, 0]
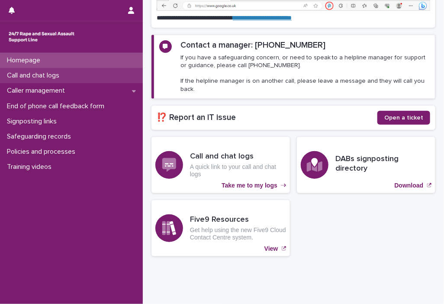
click at [36, 73] on p "Call and chat logs" at bounding box center [34, 75] width 63 height 8
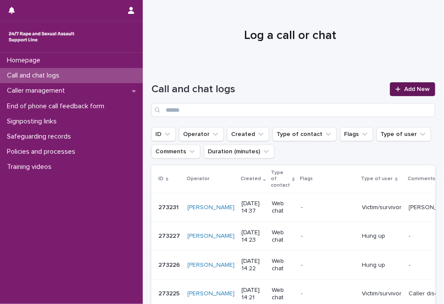
click at [330, 90] on icon at bounding box center [398, 89] width 5 height 6
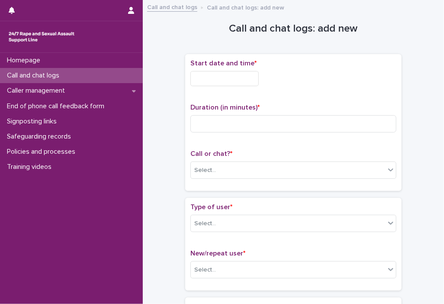
click at [198, 87] on div "Start date and time *" at bounding box center [294, 76] width 206 height 34
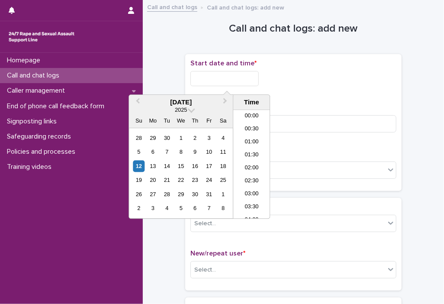
click at [199, 83] on input "text" at bounding box center [225, 78] width 68 height 15
click at [135, 169] on div "12" at bounding box center [139, 166] width 12 height 12
drag, startPoint x: 224, startPoint y: 77, endPoint x: 298, endPoint y: 70, distance: 74.4
click at [296, 70] on div "**********" at bounding box center [294, 76] width 206 height 34
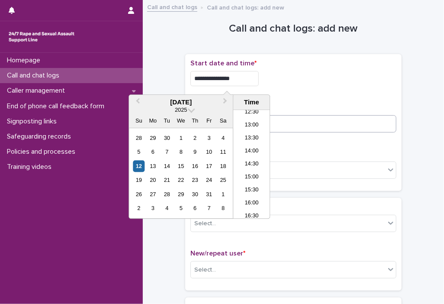
type input "**********"
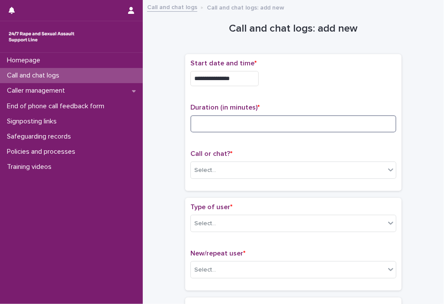
click at [316, 123] on input at bounding box center [294, 123] width 206 height 17
type input "*"
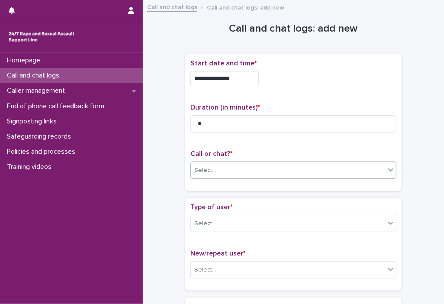
click at [330, 168] on icon at bounding box center [391, 169] width 9 height 9
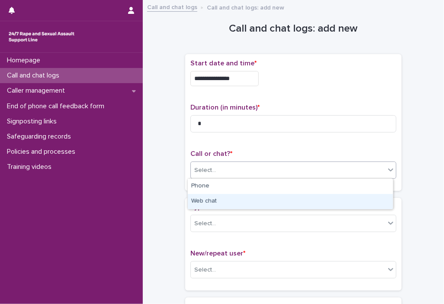
click at [330, 199] on div "Web chat" at bounding box center [290, 201] width 205 height 15
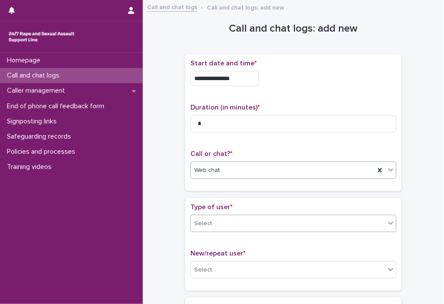
click at [330, 223] on icon at bounding box center [391, 223] width 5 height 3
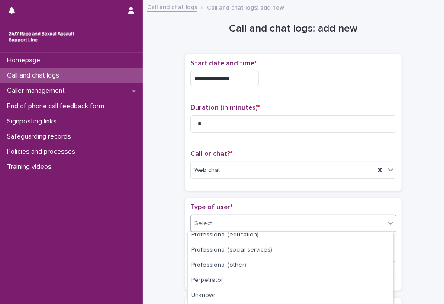
scroll to position [154, 0]
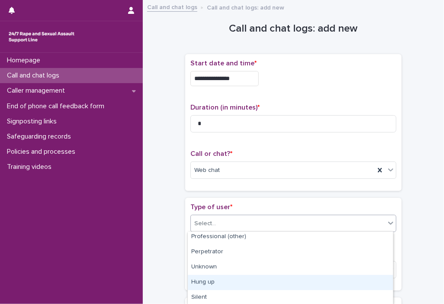
click at [330, 289] on div "Hung up" at bounding box center [290, 282] width 205 height 15
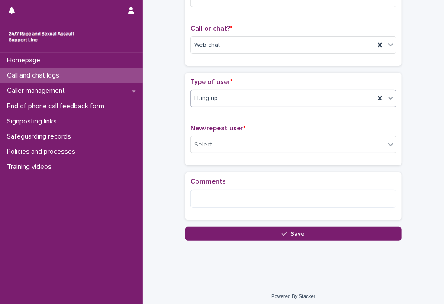
scroll to position [128, 0]
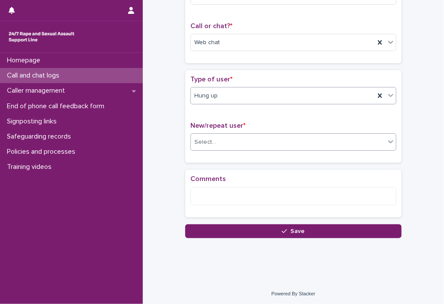
click at [330, 137] on icon at bounding box center [391, 141] width 9 height 9
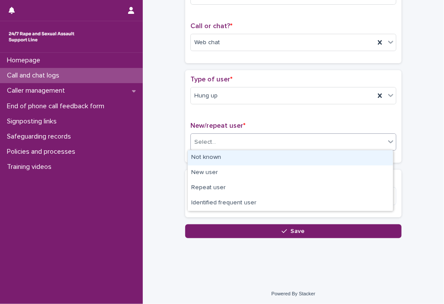
click at [330, 153] on div "Not known" at bounding box center [290, 157] width 205 height 15
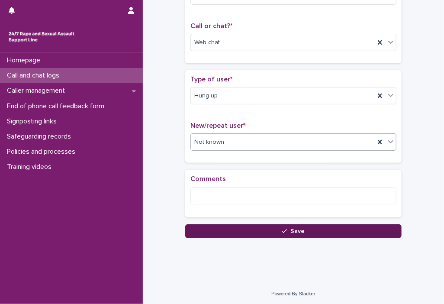
click at [330, 231] on button "Save" at bounding box center [293, 231] width 217 height 14
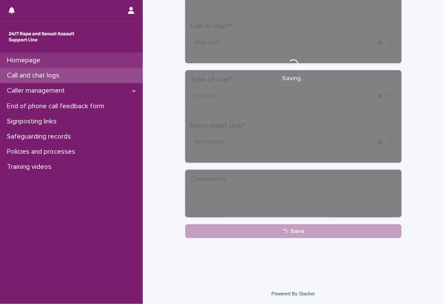
click at [20, 59] on p "Homepage" at bounding box center [25, 60] width 44 height 8
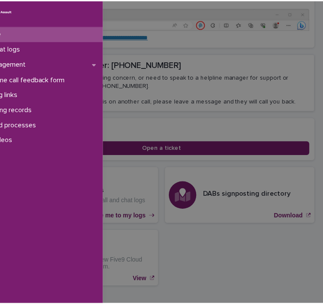
scroll to position [133, 0]
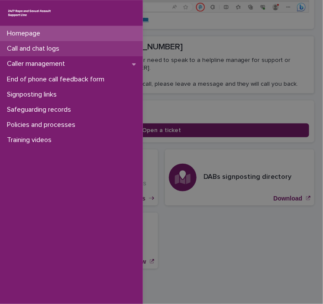
click at [55, 49] on p "Call and chat logs" at bounding box center [34, 49] width 63 height 8
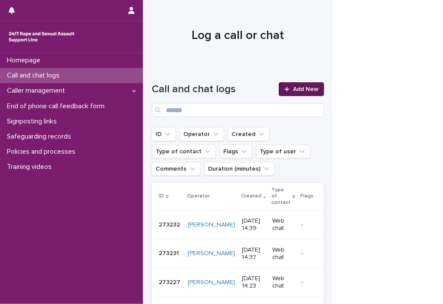
click at [298, 91] on span "Add New" at bounding box center [306, 89] width 26 height 6
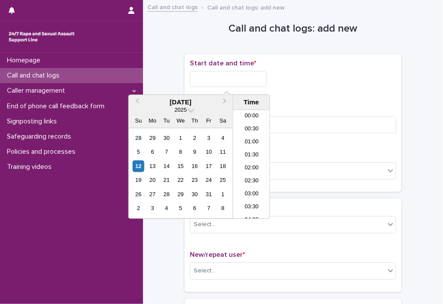
click at [194, 76] on input "text" at bounding box center [228, 79] width 77 height 16
click at [140, 165] on div "12" at bounding box center [139, 166] width 12 height 12
drag, startPoint x: 223, startPoint y: 77, endPoint x: 374, endPoint y: 86, distance: 151.5
click at [330, 88] on div "**********" at bounding box center [293, 76] width 206 height 35
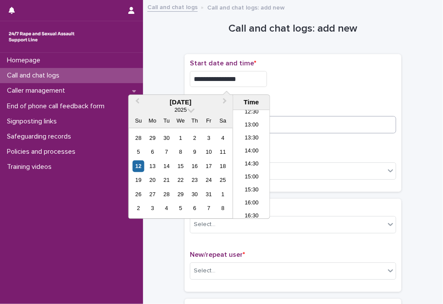
type input "**********"
click at [330, 126] on input at bounding box center [293, 124] width 206 height 17
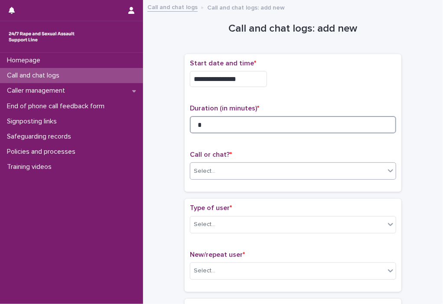
type input "*"
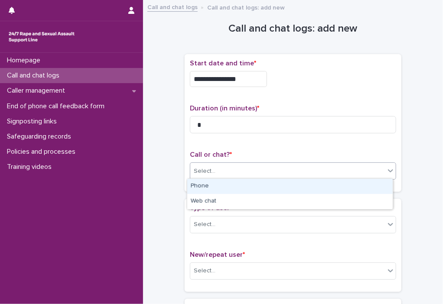
click at [330, 175] on div at bounding box center [390, 171] width 10 height 16
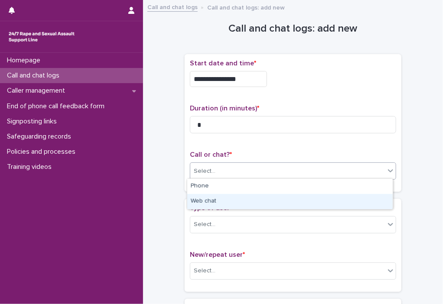
click at [330, 198] on div "Web chat" at bounding box center [289, 201] width 205 height 15
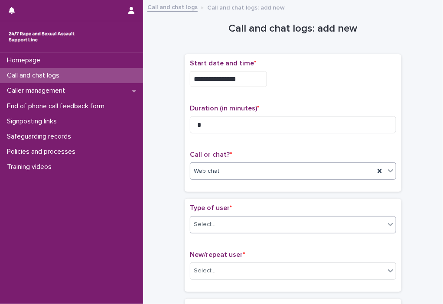
click at [330, 225] on div "Select..." at bounding box center [287, 224] width 195 height 14
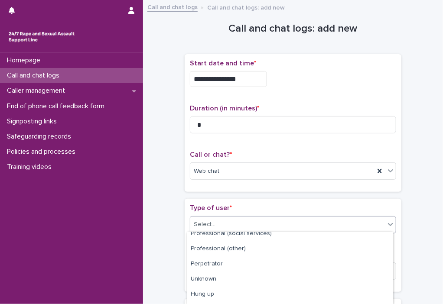
scroll to position [154, 0]
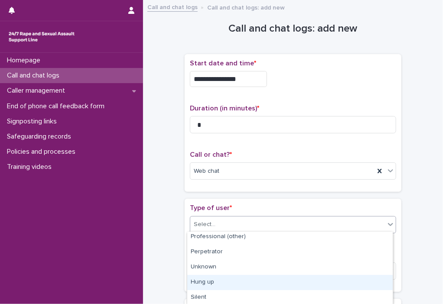
click at [330, 282] on div "Hung up" at bounding box center [289, 282] width 205 height 15
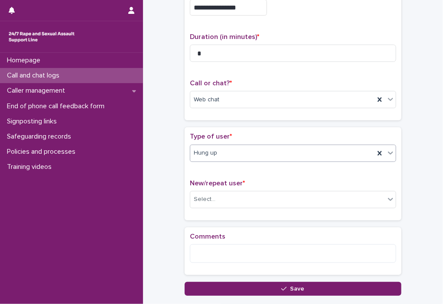
scroll to position [113, 0]
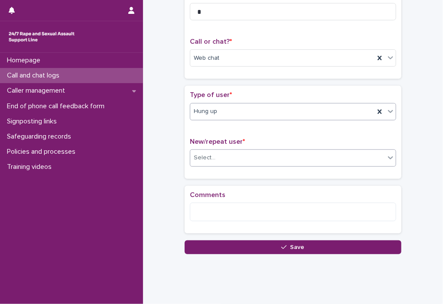
click at [330, 151] on div "Select..." at bounding box center [287, 158] width 195 height 14
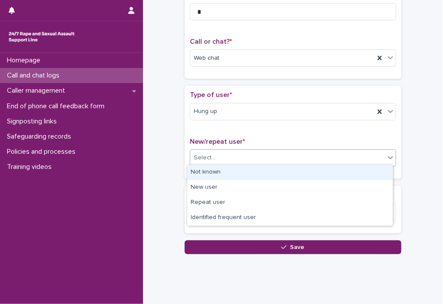
click at [330, 169] on div "Not known" at bounding box center [289, 172] width 205 height 15
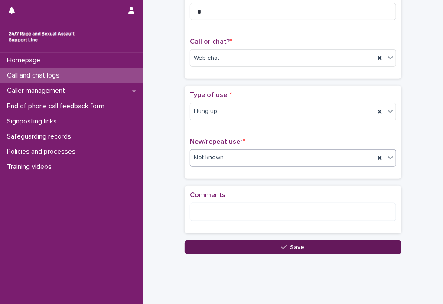
click at [330, 240] on button "Save" at bounding box center [293, 247] width 217 height 14
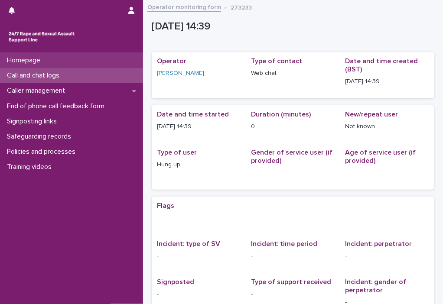
click at [46, 62] on p "Homepage" at bounding box center [25, 60] width 44 height 8
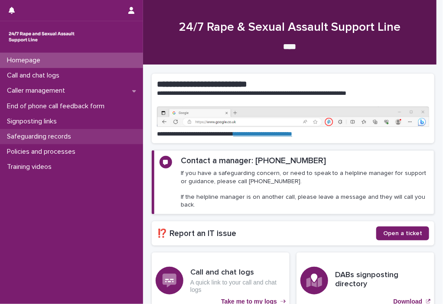
click at [47, 134] on p "Safeguarding records" at bounding box center [40, 137] width 75 height 8
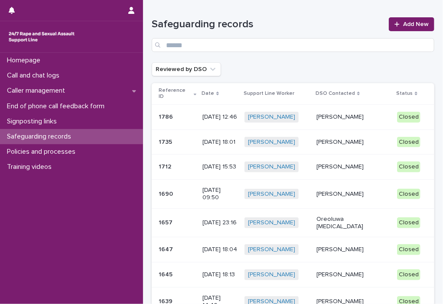
click at [231, 113] on p "[DATE] 12:46" at bounding box center [219, 116] width 35 height 7
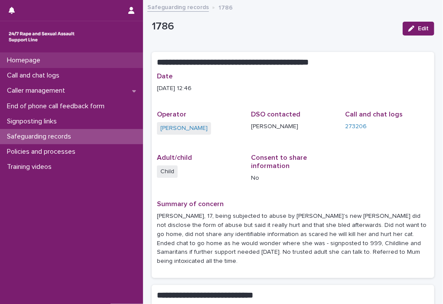
click at [46, 60] on p "Homepage" at bounding box center [25, 60] width 44 height 8
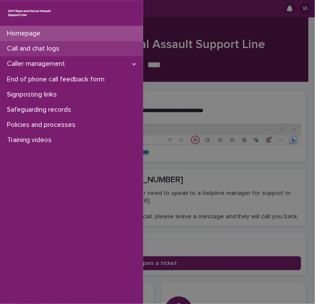
click at [37, 49] on p "Call and chat logs" at bounding box center [34, 49] width 63 height 8
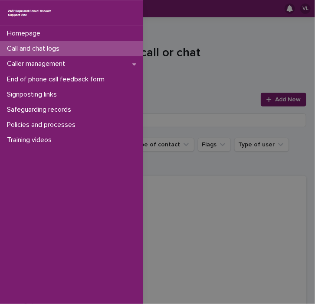
click at [166, 79] on div "Homepage Call and chat logs Caller management End of phone call feedback form S…" at bounding box center [157, 152] width 315 height 304
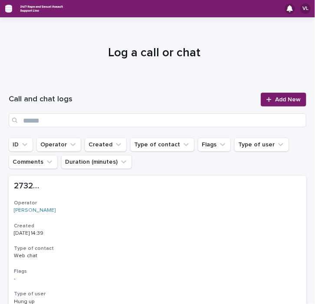
click at [10, 10] on icon "button" at bounding box center [8, 9] width 7 height 8
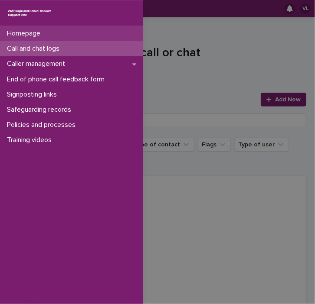
click at [9, 38] on div "Homepage" at bounding box center [71, 33] width 143 height 15
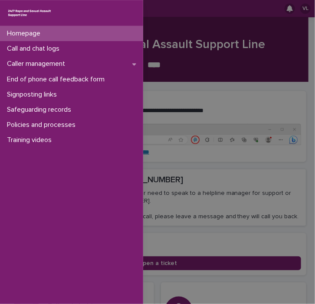
click at [211, 97] on div "Homepage Call and chat logs Caller management End of phone call feedback form S…" at bounding box center [157, 152] width 315 height 304
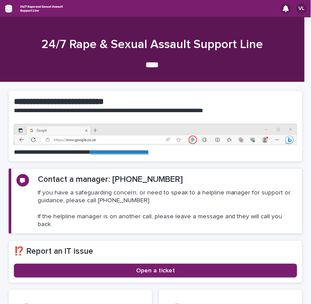
click at [6, 10] on icon "button" at bounding box center [8, 9] width 7 height 8
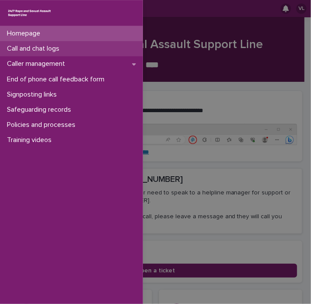
click at [28, 51] on p "Call and chat logs" at bounding box center [34, 49] width 63 height 8
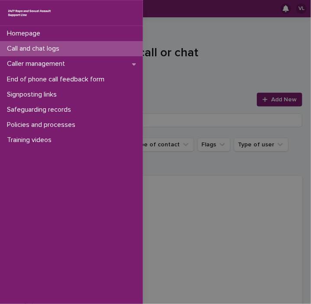
click at [277, 9] on div "Homepage Call and chat logs Caller management End of phone call feedback form S…" at bounding box center [155, 152] width 311 height 304
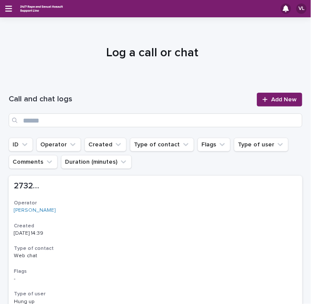
click at [283, 9] on icon at bounding box center [286, 8] width 6 height 7
click at [277, 99] on span "Add New" at bounding box center [284, 100] width 26 height 6
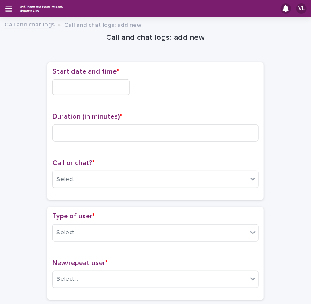
click at [104, 89] on input "text" at bounding box center [90, 87] width 77 height 16
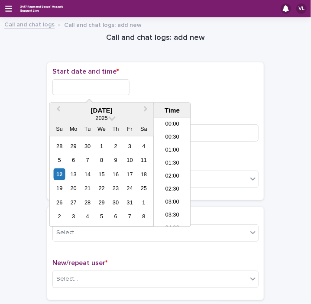
scroll to position [342, 0]
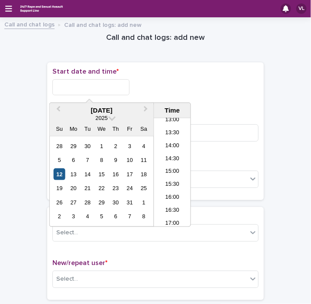
click at [60, 172] on div "12" at bounding box center [60, 175] width 12 height 12
drag, startPoint x: 85, startPoint y: 85, endPoint x: 168, endPoint y: 80, distance: 83.4
click at [168, 80] on div "**********" at bounding box center [155, 87] width 206 height 16
type input "**********"
click at [222, 174] on div "Select..." at bounding box center [150, 179] width 195 height 14
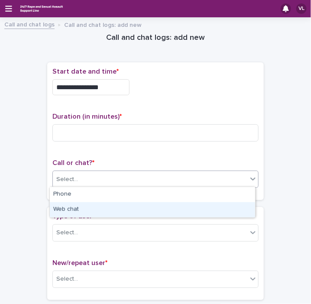
click at [185, 203] on div "Web chat" at bounding box center [152, 209] width 205 height 15
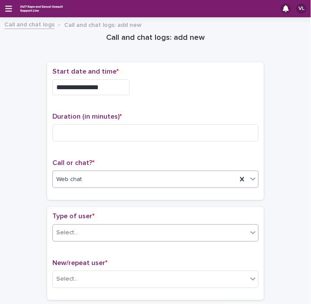
click at [249, 229] on icon at bounding box center [253, 232] width 9 height 9
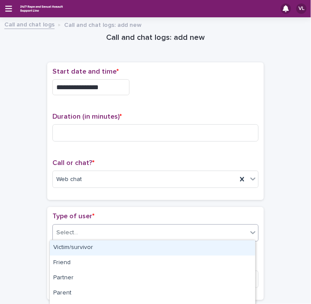
click at [203, 251] on div "Victim/survivor" at bounding box center [152, 247] width 205 height 15
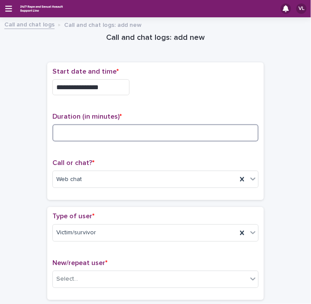
click at [60, 136] on input at bounding box center [155, 132] width 206 height 17
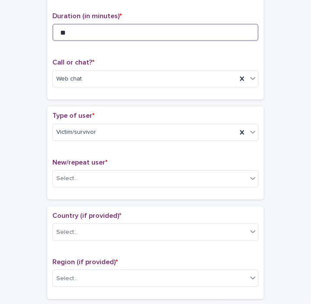
scroll to position [133, 0]
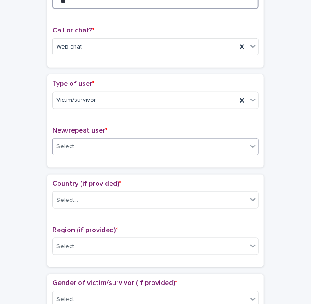
type input "**"
click at [250, 142] on icon at bounding box center [253, 146] width 9 height 9
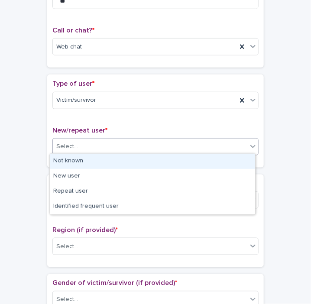
drag, startPoint x: 223, startPoint y: 165, endPoint x: 231, endPoint y: 173, distance: 11.0
click at [224, 165] on div "Not known" at bounding box center [152, 161] width 205 height 15
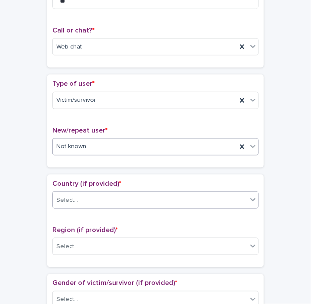
click at [250, 201] on icon at bounding box center [253, 199] width 9 height 9
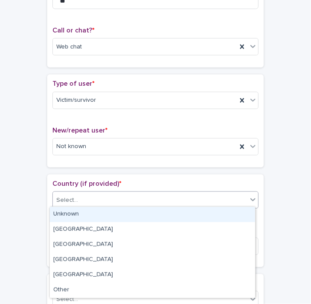
click at [232, 214] on div "Unknown" at bounding box center [152, 214] width 205 height 15
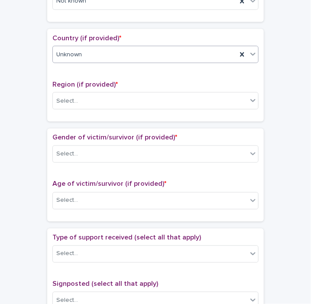
scroll to position [284, 0]
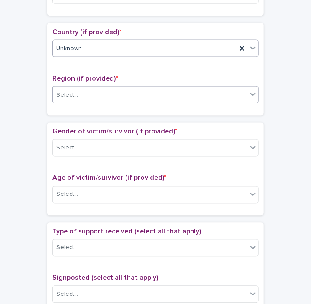
click at [236, 94] on div "Select..." at bounding box center [150, 95] width 195 height 14
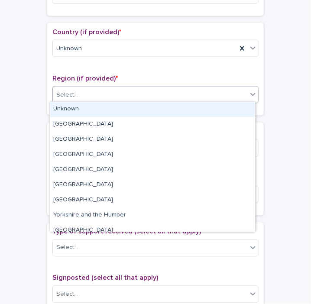
click at [223, 110] on div "Unknown" at bounding box center [152, 109] width 205 height 15
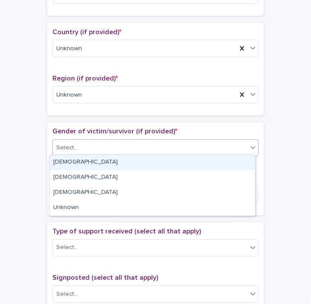
click at [239, 148] on div "Select..." at bounding box center [150, 148] width 195 height 14
click at [227, 165] on div "[DEMOGRAPHIC_DATA]" at bounding box center [152, 162] width 205 height 15
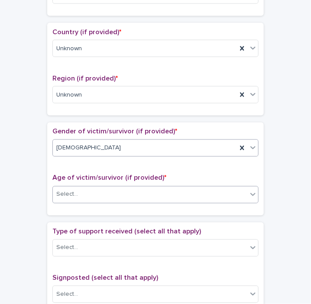
click at [249, 192] on icon at bounding box center [253, 194] width 9 height 9
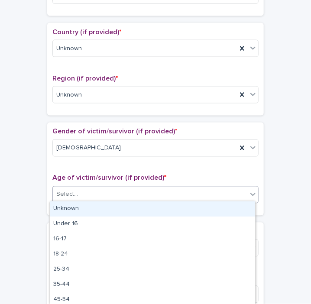
click at [224, 207] on div "Unknown" at bounding box center [152, 208] width 205 height 15
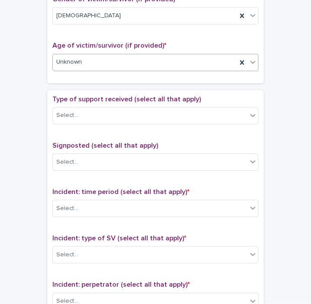
scroll to position [470, 0]
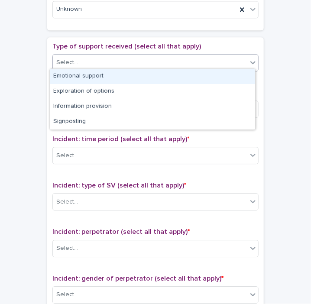
click at [198, 63] on div "Select..." at bounding box center [150, 62] width 195 height 14
click at [188, 77] on div "Emotional support" at bounding box center [152, 76] width 205 height 15
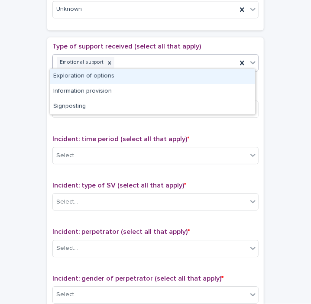
click at [247, 58] on span at bounding box center [247, 63] width 0 height 10
click at [217, 77] on div "Exploration of options" at bounding box center [152, 76] width 205 height 15
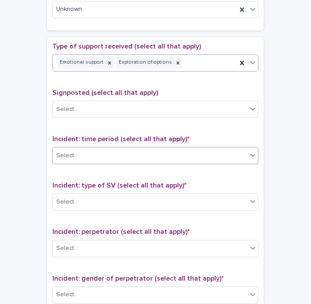
click at [249, 152] on icon at bounding box center [253, 155] width 9 height 9
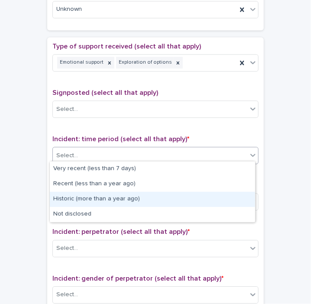
click at [230, 201] on div "Historic (more than a year ago)" at bounding box center [152, 199] width 205 height 15
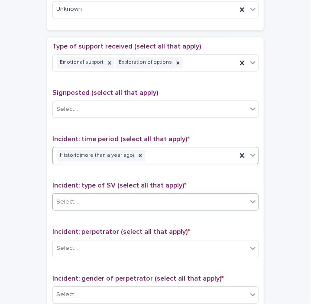
click at [250, 201] on icon at bounding box center [252, 202] width 5 height 3
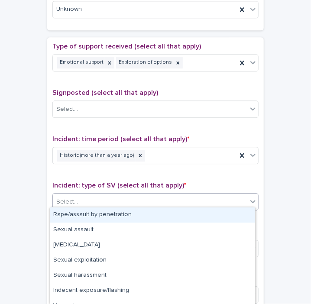
click at [230, 216] on div "Rape/assault by penetration" at bounding box center [152, 215] width 205 height 15
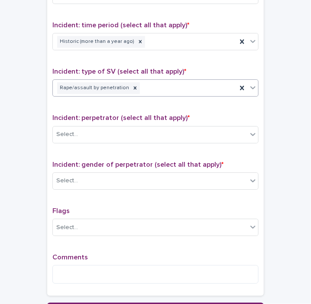
scroll to position [631, 0]
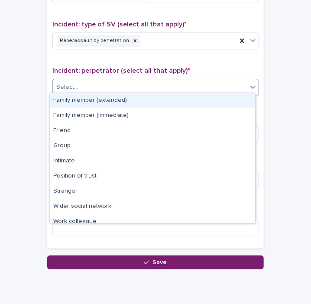
click at [249, 87] on icon at bounding box center [253, 87] width 9 height 9
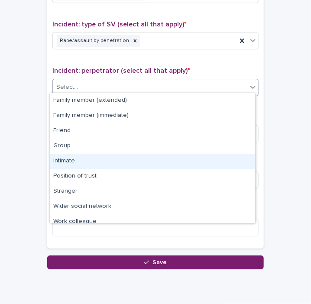
click at [218, 157] on div "Intimate" at bounding box center [152, 161] width 205 height 15
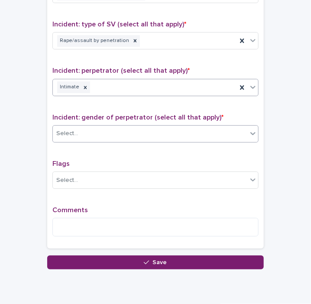
click at [252, 131] on icon at bounding box center [253, 133] width 9 height 9
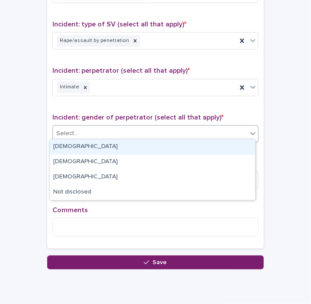
click at [232, 144] on div "[DEMOGRAPHIC_DATA]" at bounding box center [152, 146] width 205 height 15
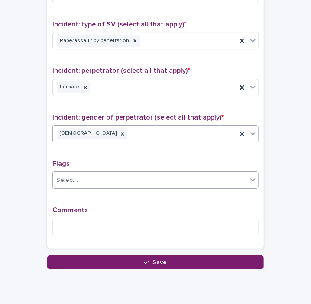
click at [252, 179] on icon at bounding box center [253, 179] width 9 height 9
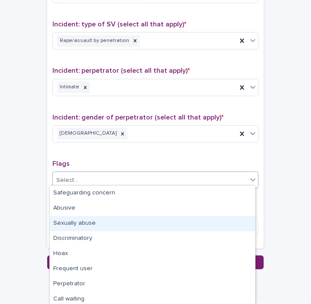
scroll to position [62, 0]
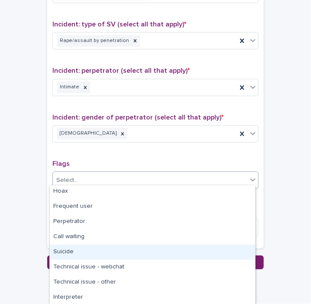
click at [201, 255] on div "Suicide" at bounding box center [152, 252] width 205 height 15
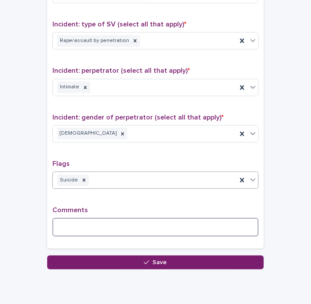
click at [167, 221] on textarea at bounding box center [155, 227] width 206 height 19
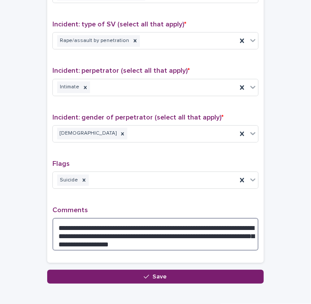
click at [149, 238] on textarea "**********" at bounding box center [155, 234] width 206 height 33
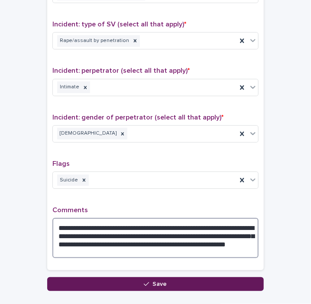
type textarea "**********"
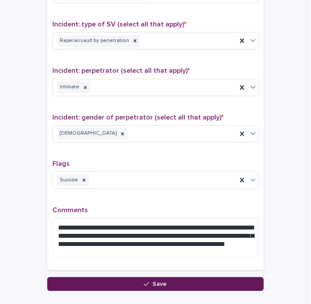
click at [157, 281] on span "Save" at bounding box center [160, 284] width 14 height 6
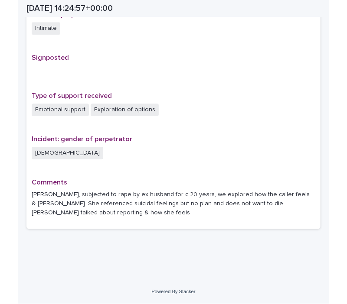
scroll to position [542, 0]
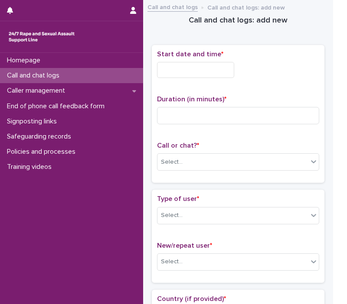
click at [217, 71] on input "text" at bounding box center [195, 70] width 77 height 16
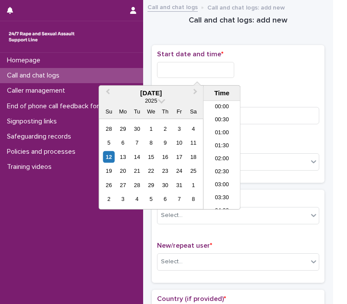
scroll to position [355, 0]
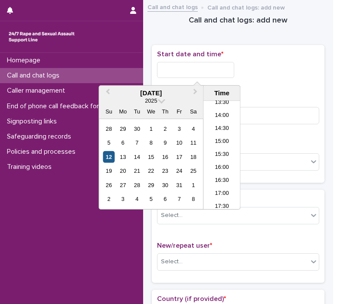
click at [104, 156] on div "12" at bounding box center [109, 157] width 12 height 12
drag, startPoint x: 193, startPoint y: 67, endPoint x: 331, endPoint y: 68, distance: 137.8
click at [321, 70] on div "**********" at bounding box center [238, 114] width 172 height 138
type input "**********"
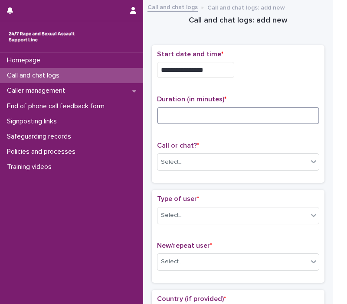
click at [301, 117] on input at bounding box center [238, 115] width 162 height 17
type input "*"
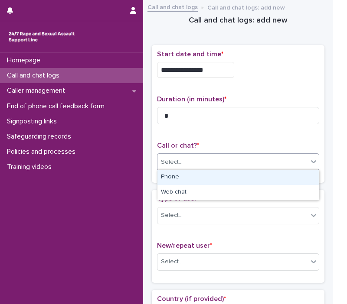
click at [315, 159] on icon at bounding box center [313, 161] width 9 height 9
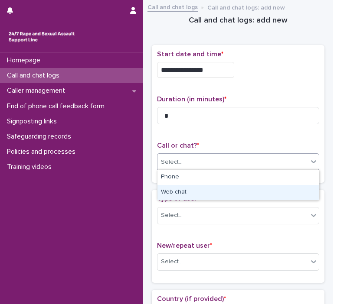
click at [284, 191] on div "Web chat" at bounding box center [237, 192] width 161 height 15
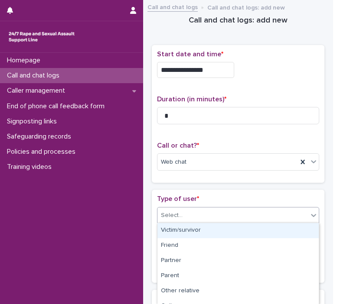
click at [314, 215] on icon at bounding box center [313, 215] width 9 height 9
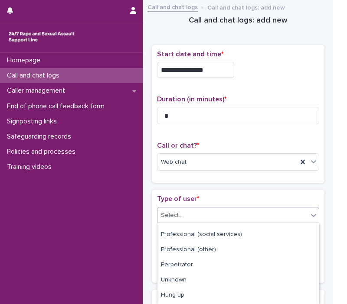
scroll to position [146, 0]
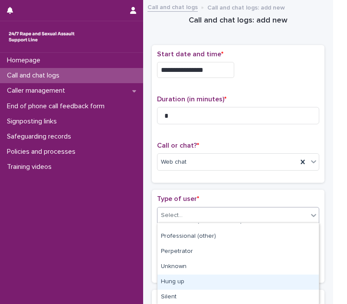
click at [301, 286] on div "Hung up" at bounding box center [237, 282] width 161 height 15
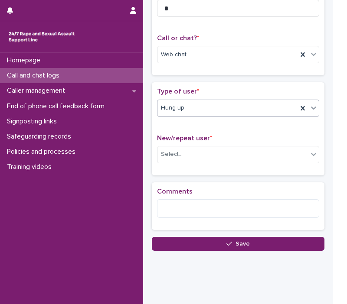
scroll to position [120, 0]
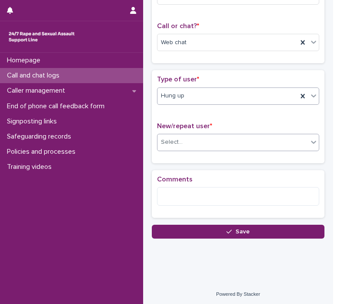
click at [313, 141] on icon at bounding box center [313, 142] width 5 height 3
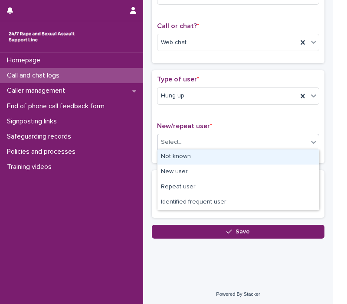
click at [298, 154] on div "Not known" at bounding box center [237, 156] width 161 height 15
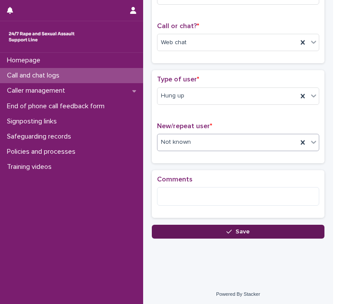
click at [302, 229] on button "Save" at bounding box center [238, 232] width 172 height 14
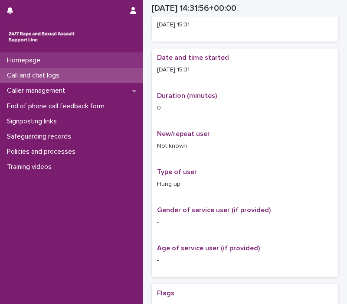
click at [49, 61] on div "Homepage" at bounding box center [71, 60] width 143 height 15
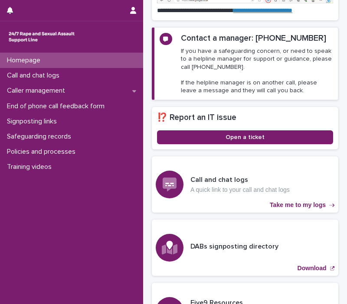
scroll to position [207, 0]
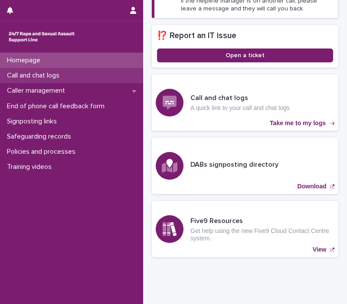
click at [47, 71] on div "Call and chat logs" at bounding box center [71, 75] width 143 height 15
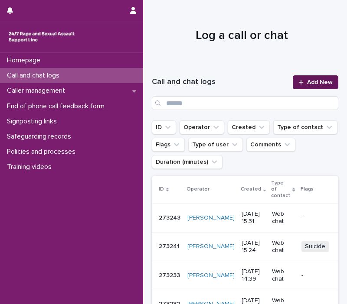
click at [298, 81] on icon at bounding box center [300, 82] width 5 height 6
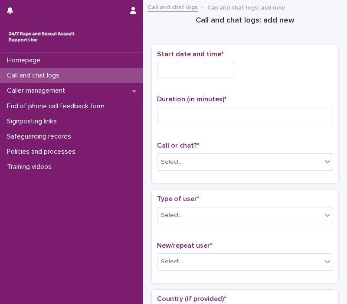
click at [197, 71] on input "text" at bounding box center [195, 70] width 77 height 16
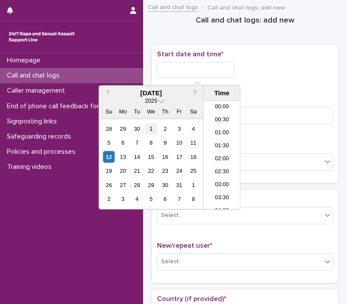
scroll to position [355, 0]
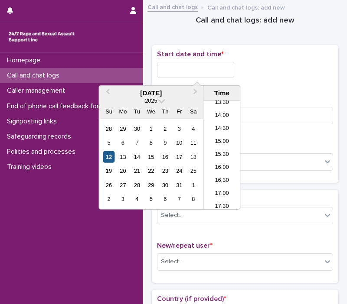
click at [109, 159] on div "12" at bounding box center [109, 157] width 12 height 12
drag, startPoint x: 193, startPoint y: 70, endPoint x: 355, endPoint y: 71, distance: 162.0
click at [330, 71] on html "**********" at bounding box center [173, 152] width 347 height 304
type input "**********"
click at [294, 113] on input at bounding box center [245, 115] width 176 height 17
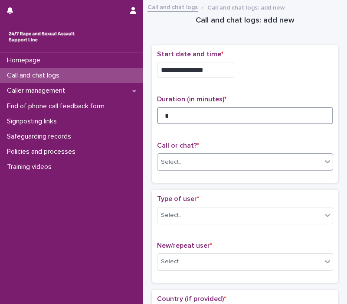
type input "*"
click at [311, 163] on div "Select..." at bounding box center [239, 162] width 164 height 14
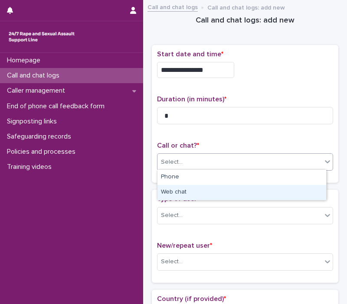
click at [292, 189] on div "Web chat" at bounding box center [241, 192] width 169 height 15
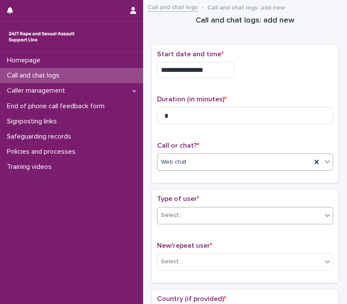
click at [323, 216] on icon at bounding box center [327, 215] width 9 height 9
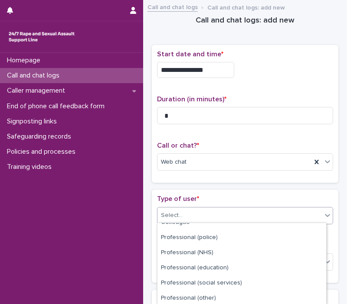
scroll to position [146, 0]
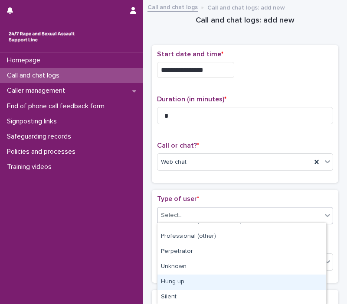
click at [306, 289] on div "Hung up" at bounding box center [241, 282] width 169 height 15
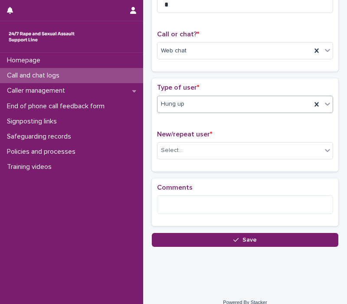
scroll to position [117, 0]
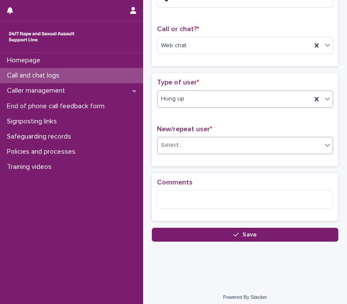
click at [324, 144] on icon at bounding box center [326, 145] width 5 height 3
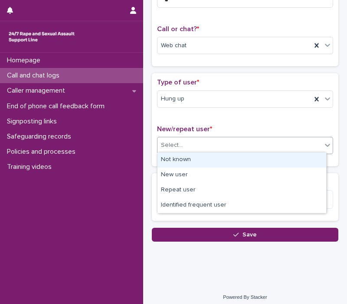
click at [282, 162] on div "Not known" at bounding box center [241, 159] width 169 height 15
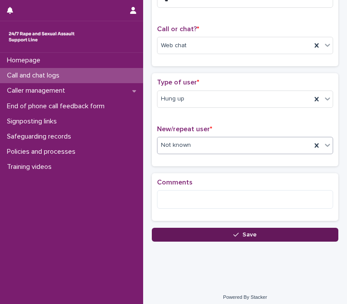
click at [280, 237] on button "Save" at bounding box center [245, 235] width 186 height 14
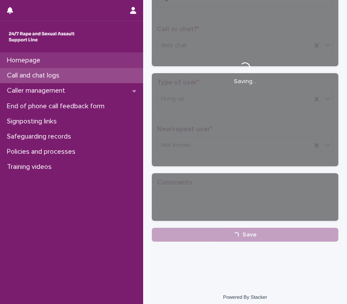
click at [37, 58] on p "Homepage" at bounding box center [25, 60] width 44 height 8
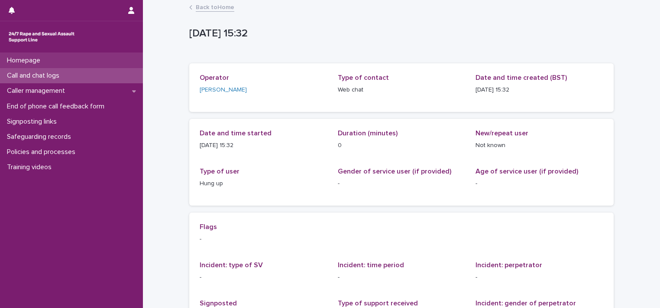
click at [26, 63] on p "Homepage" at bounding box center [25, 60] width 44 height 8
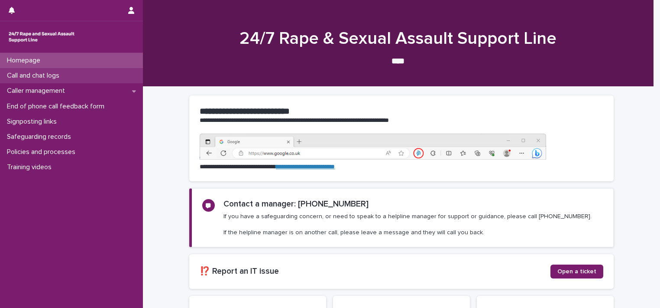
click at [40, 77] on p "Call and chat logs" at bounding box center [34, 75] width 63 height 8
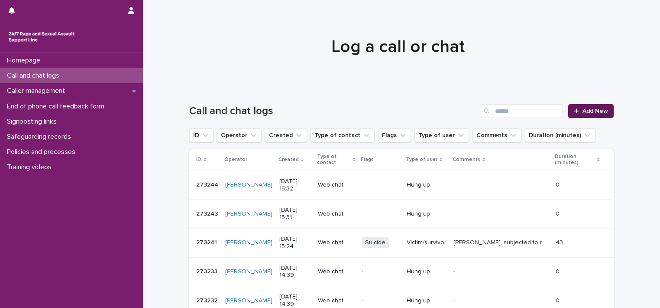
click at [330, 107] on link "Add New" at bounding box center [590, 111] width 45 height 14
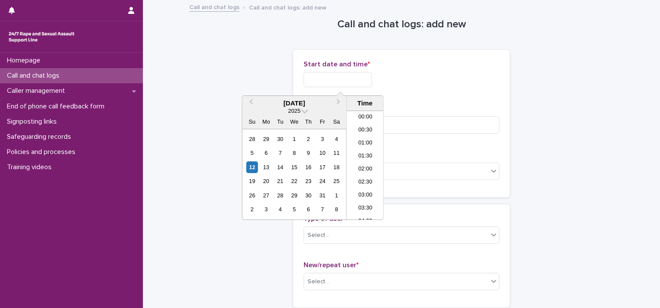
click at [330, 79] on input "text" at bounding box center [338, 79] width 68 height 15
click at [256, 167] on div "12" at bounding box center [252, 167] width 12 height 12
drag, startPoint x: 336, startPoint y: 78, endPoint x: 420, endPoint y: 76, distance: 84.1
click at [330, 76] on div "**********" at bounding box center [402, 79] width 196 height 15
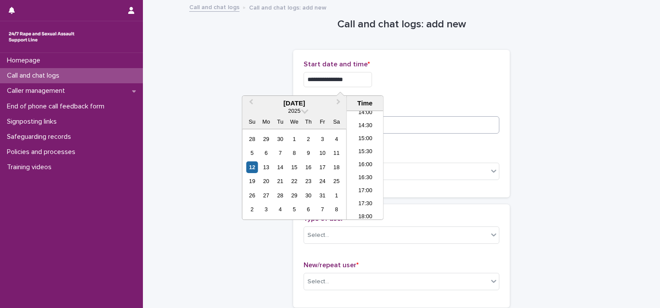
type input "**********"
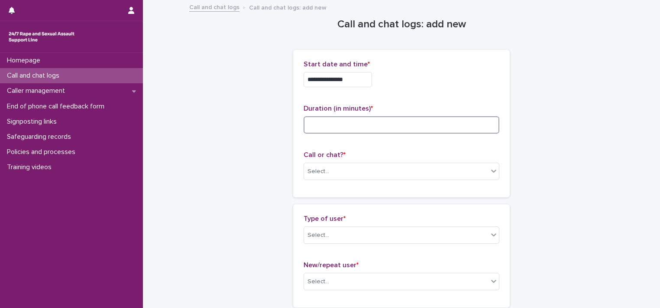
click at [330, 126] on input at bounding box center [402, 124] width 196 height 17
type input "*"
type input "**"
click at [330, 173] on icon at bounding box center [494, 170] width 9 height 9
click at [330, 199] on div "Web chat" at bounding box center [398, 202] width 195 height 15
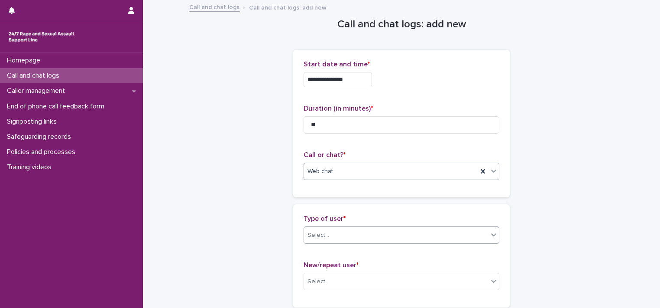
click at [330, 233] on icon at bounding box center [494, 234] width 9 height 9
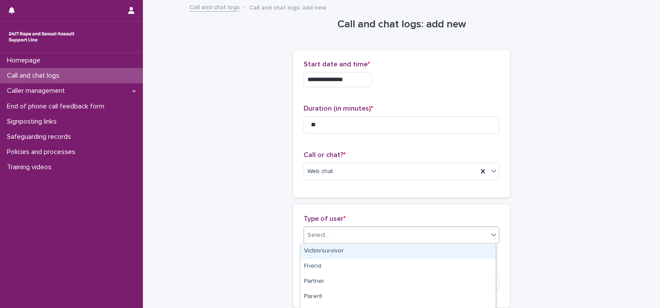
click at [330, 253] on div "Victim/survivor" at bounding box center [398, 250] width 195 height 15
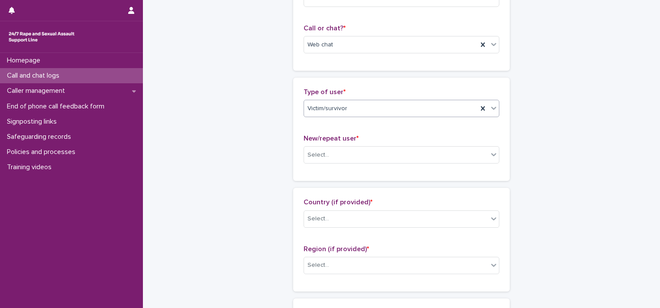
scroll to position [192, 0]
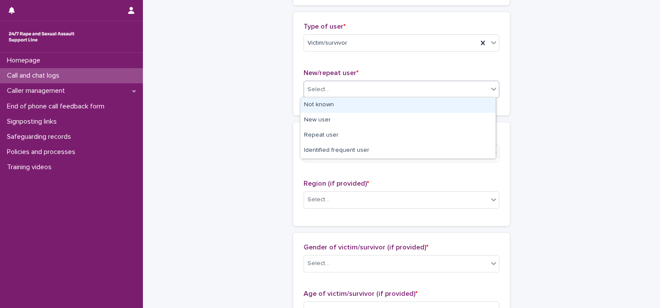
click at [330, 83] on div "Select..." at bounding box center [396, 89] width 184 height 14
click at [330, 110] on div "Not known" at bounding box center [398, 104] width 195 height 15
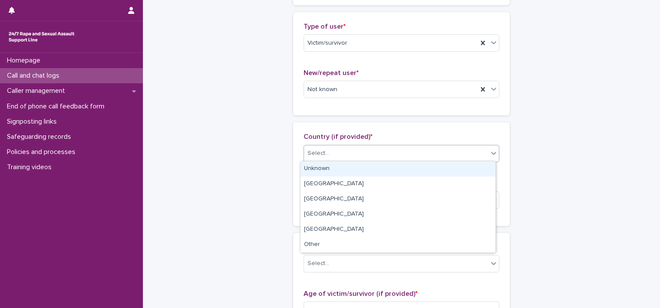
click at [330, 154] on icon at bounding box center [494, 153] width 9 height 9
click at [330, 170] on div "Unknown" at bounding box center [398, 168] width 195 height 15
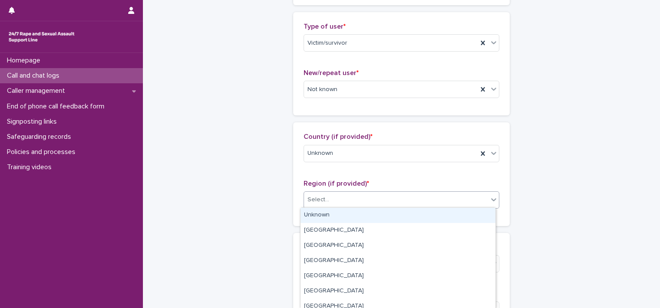
click at [330, 195] on icon at bounding box center [494, 199] width 9 height 9
click at [330, 214] on div "Unknown" at bounding box center [398, 215] width 195 height 15
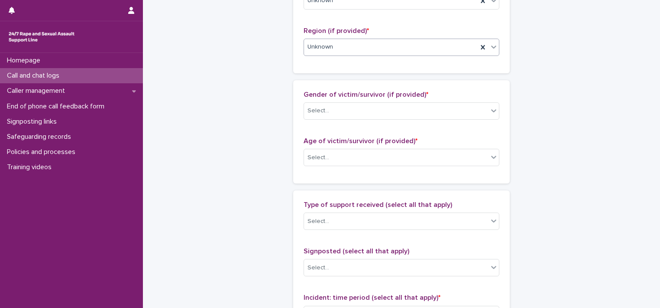
scroll to position [414, 0]
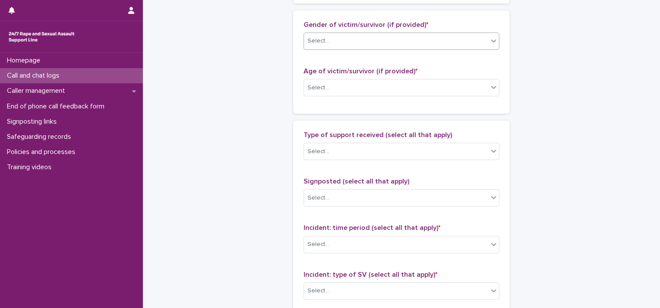
click at [330, 43] on icon at bounding box center [494, 40] width 9 height 9
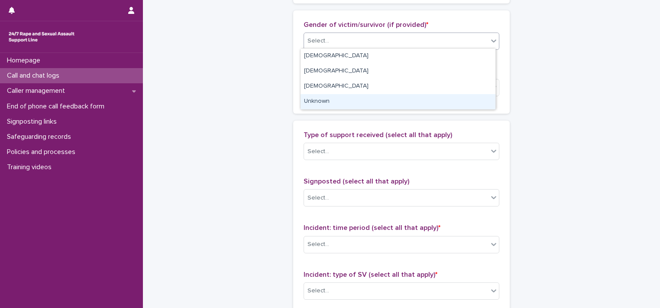
click at [330, 99] on div "Unknown" at bounding box center [398, 101] width 195 height 15
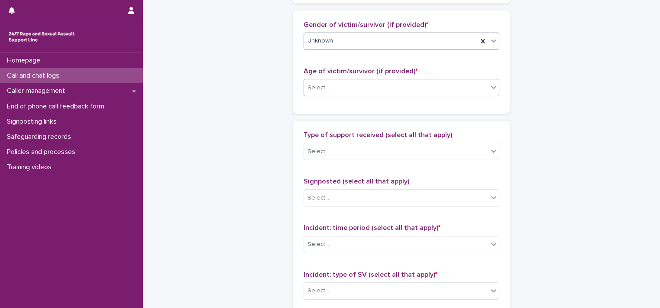
click at [330, 84] on icon at bounding box center [494, 87] width 9 height 9
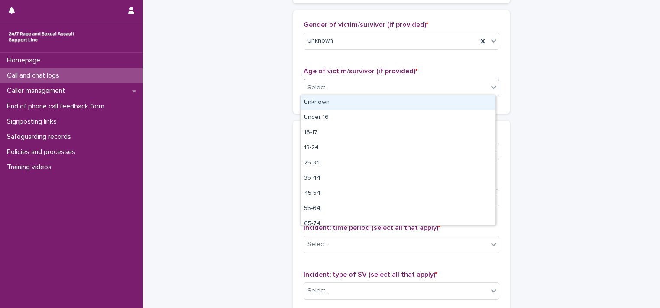
click at [330, 102] on div "Unknown" at bounding box center [398, 102] width 195 height 15
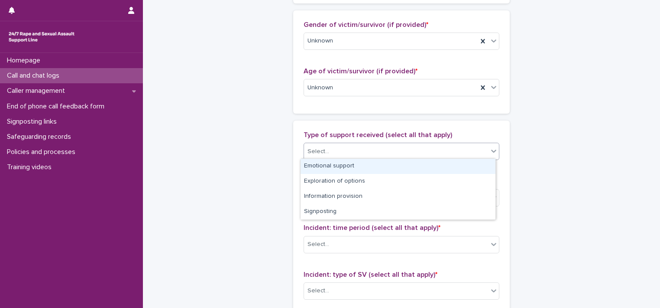
click at [330, 149] on icon at bounding box center [494, 150] width 9 height 9
click at [330, 165] on div "Emotional support" at bounding box center [398, 166] width 195 height 15
click at [330, 148] on icon at bounding box center [494, 150] width 9 height 9
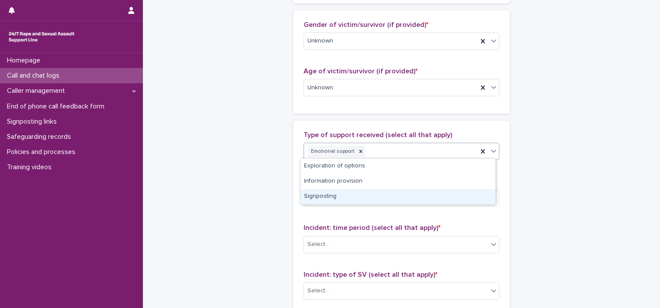
click at [330, 194] on div "Signposting" at bounding box center [398, 196] width 195 height 15
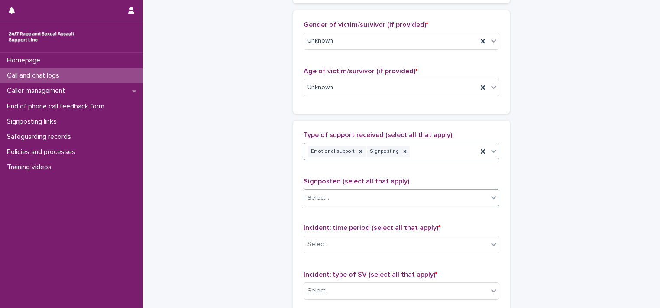
click at [330, 199] on div "Select..." at bounding box center [396, 198] width 184 height 14
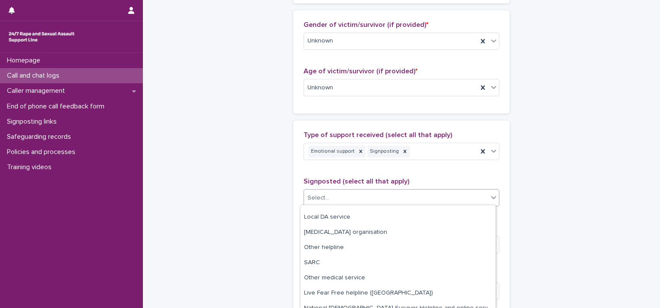
scroll to position [78, 0]
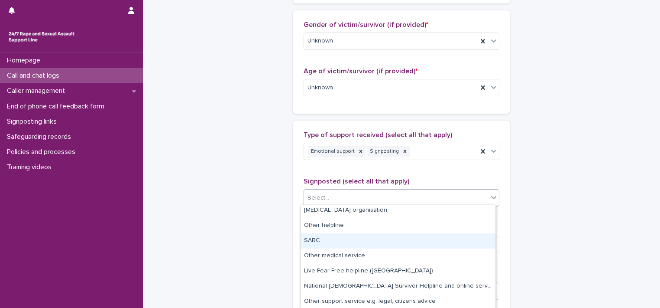
click at [330, 243] on div "SARC" at bounding box center [398, 240] width 195 height 15
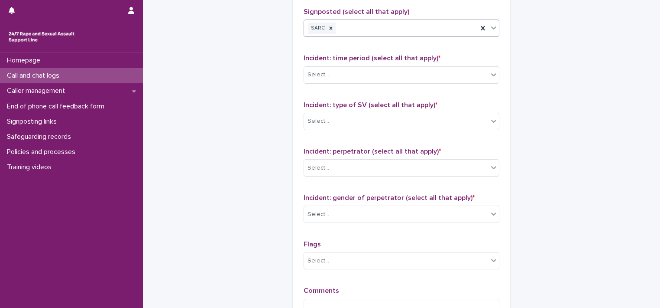
scroll to position [590, 0]
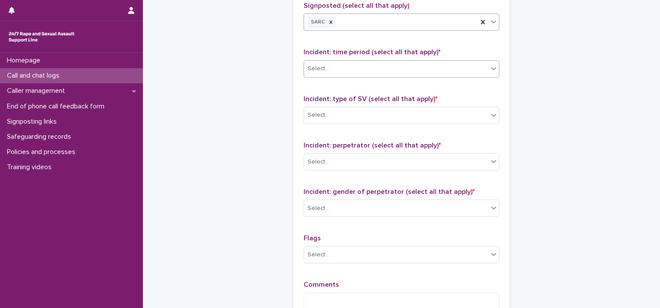
click at [330, 65] on div "Select..." at bounding box center [396, 69] width 184 height 14
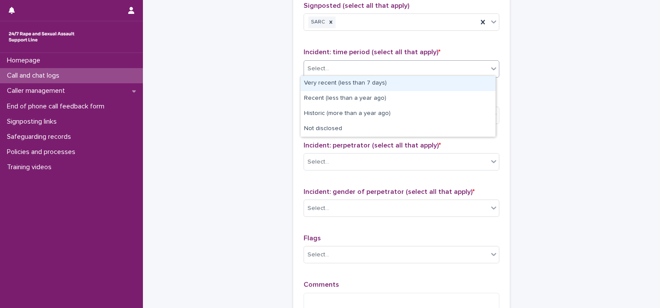
click at [330, 79] on div "Very recent (less than 7 days)" at bounding box center [398, 83] width 195 height 15
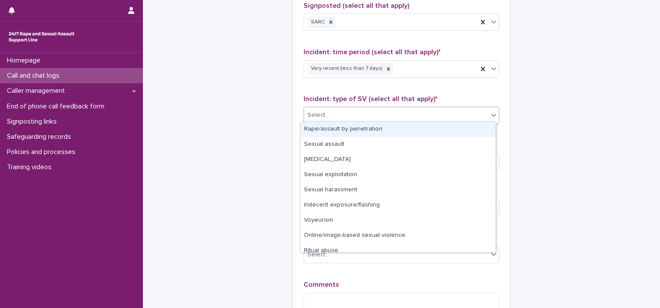
click at [330, 110] on div "Select..." at bounding box center [396, 115] width 184 height 14
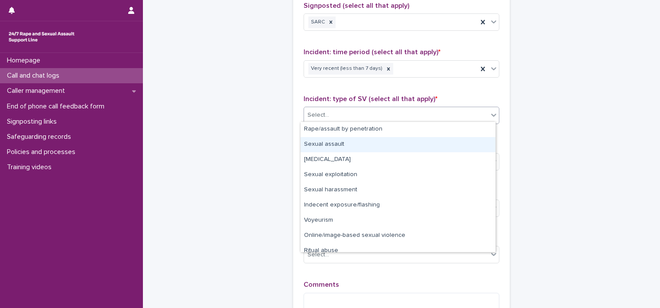
drag, startPoint x: 453, startPoint y: 135, endPoint x: 474, endPoint y: 159, distance: 31.6
click at [330, 149] on div "Sexual assault" at bounding box center [398, 144] width 195 height 15
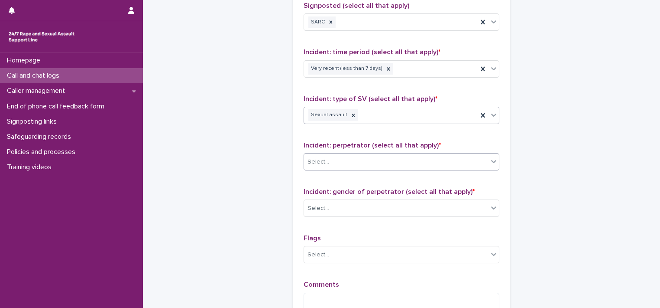
click at [330, 161] on div "Select..." at bounding box center [396, 162] width 184 height 14
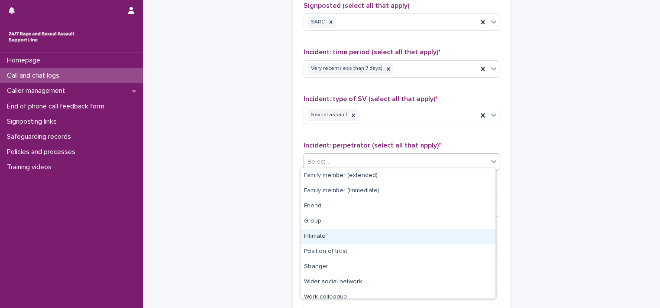
click at [330, 236] on div "Intimate" at bounding box center [398, 236] width 195 height 15
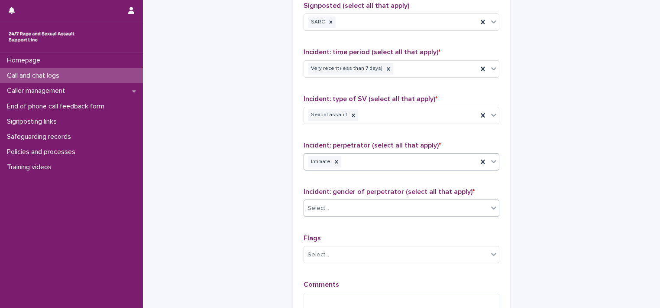
click at [330, 208] on icon at bounding box center [494, 207] width 9 height 9
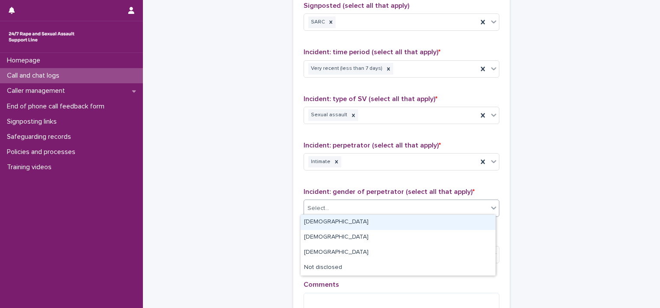
click at [330, 217] on div "[DEMOGRAPHIC_DATA]" at bounding box center [398, 221] width 195 height 15
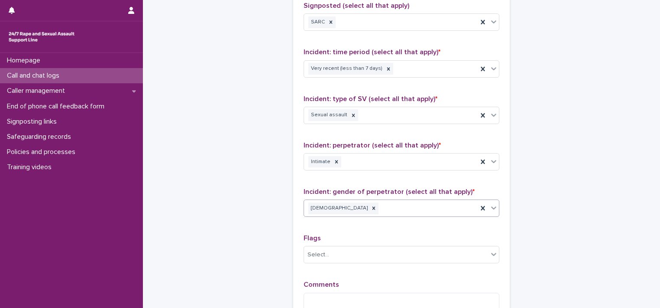
scroll to position [696, 0]
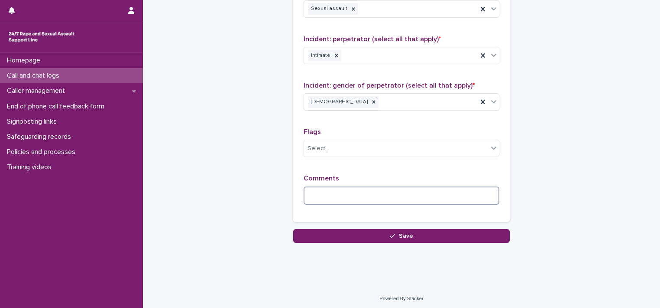
click at [330, 187] on textarea at bounding box center [402, 195] width 196 height 19
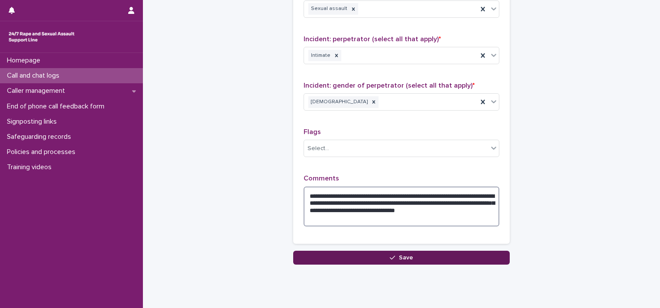
type textarea "**********"
click at [330, 256] on icon "button" at bounding box center [392, 257] width 5 height 6
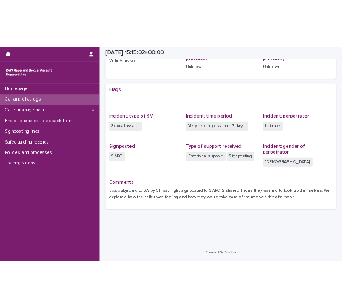
scroll to position [127, 0]
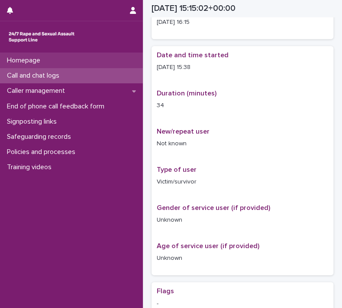
click at [29, 58] on p "Homepage" at bounding box center [25, 60] width 44 height 8
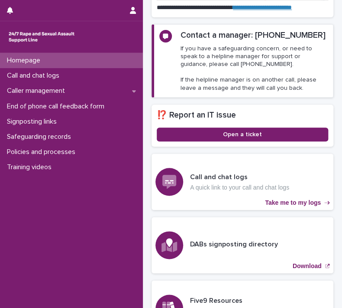
scroll to position [203, 0]
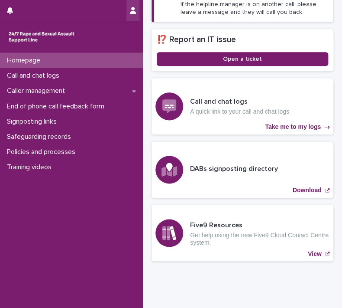
click at [133, 13] on icon "button" at bounding box center [133, 10] width 6 height 7
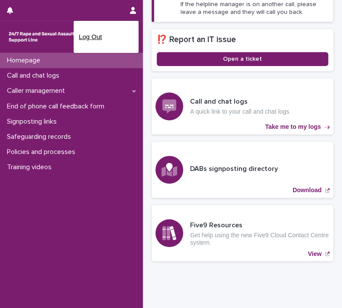
click at [88, 35] on p "Log Out" at bounding box center [106, 36] width 55 height 15
